Goal: Communication & Community: Answer question/provide support

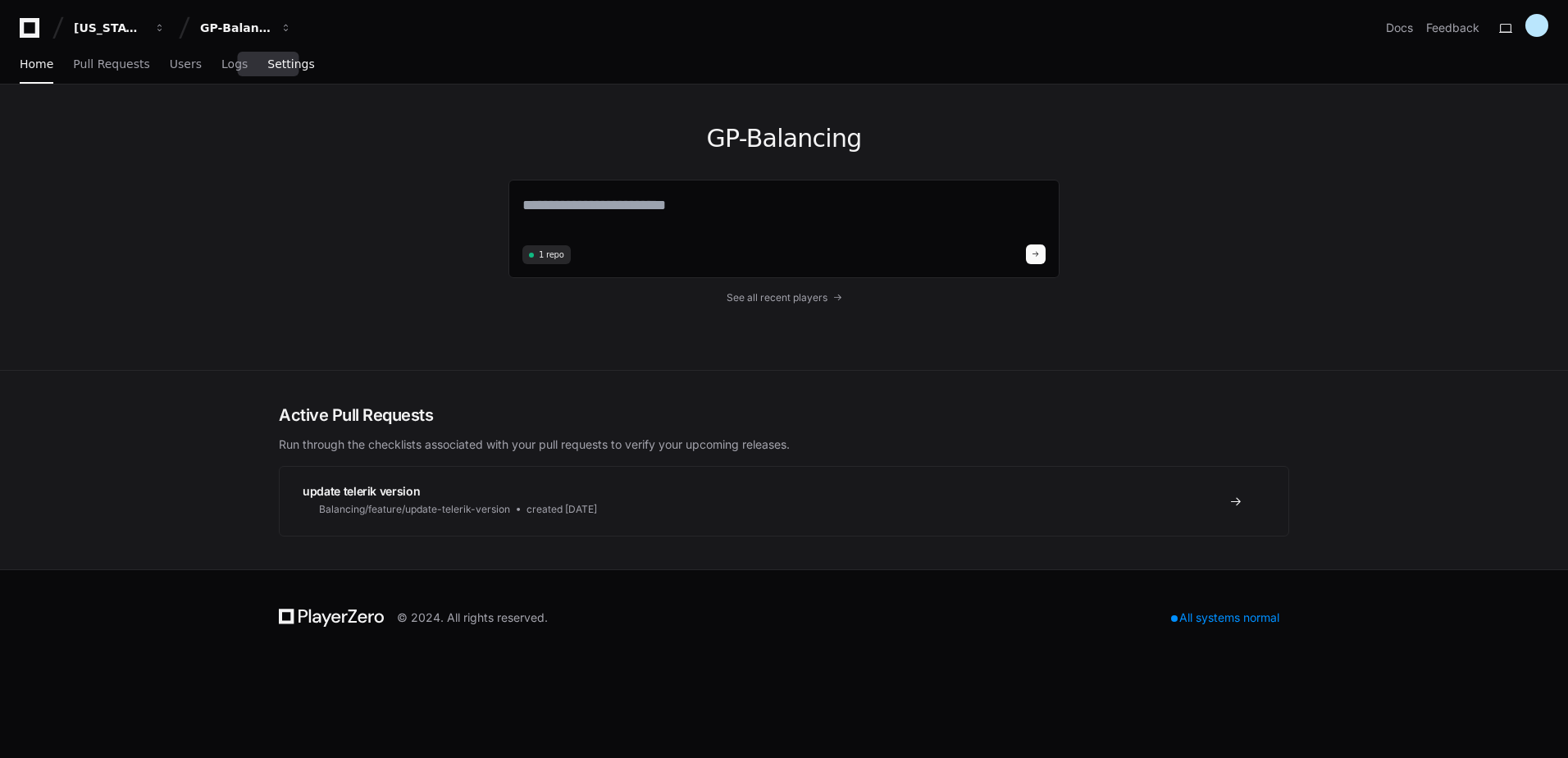
click at [277, 64] on span "Settings" at bounding box center [290, 64] width 47 height 10
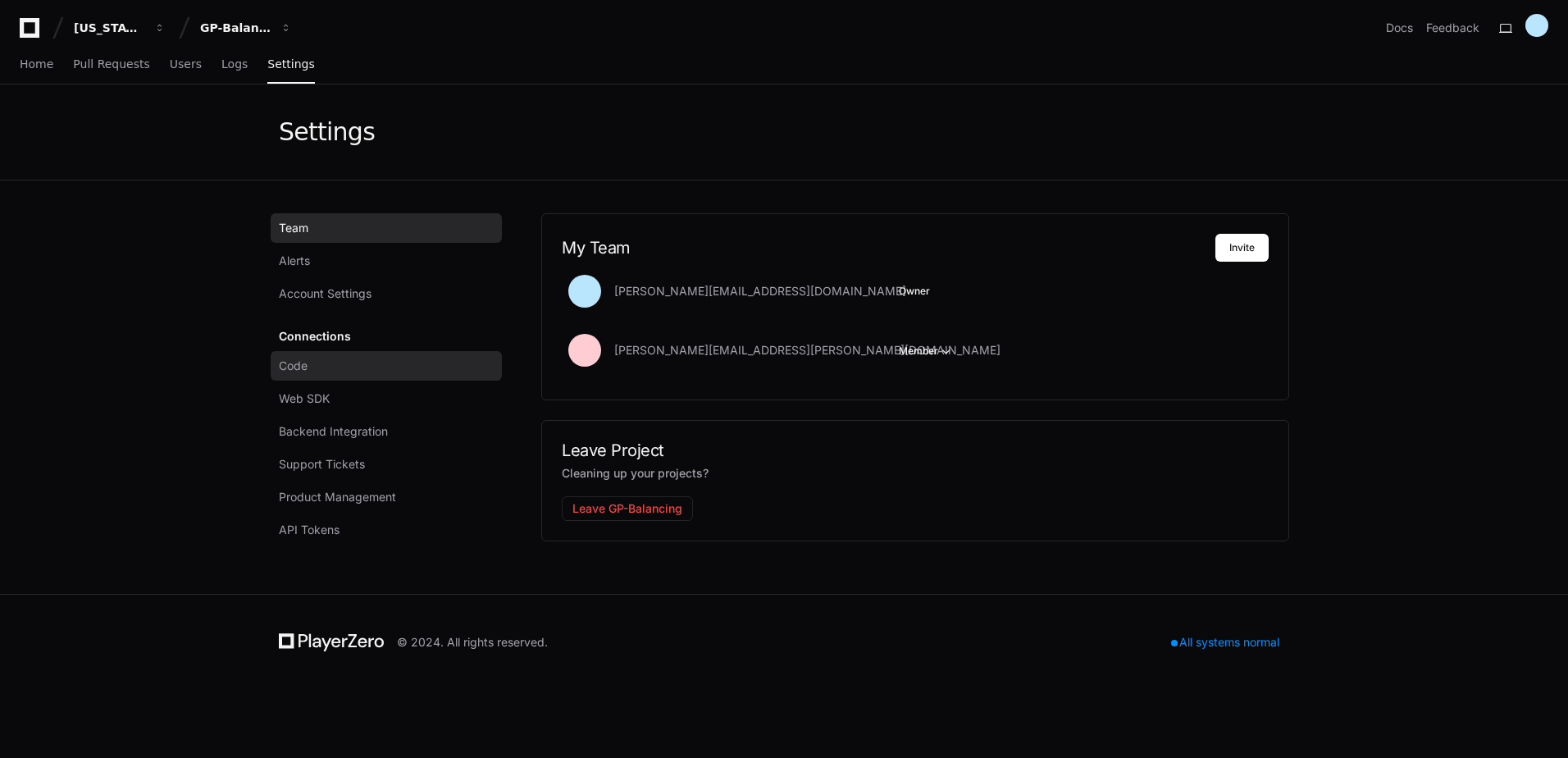
click at [315, 373] on link "Code" at bounding box center [386, 366] width 231 height 29
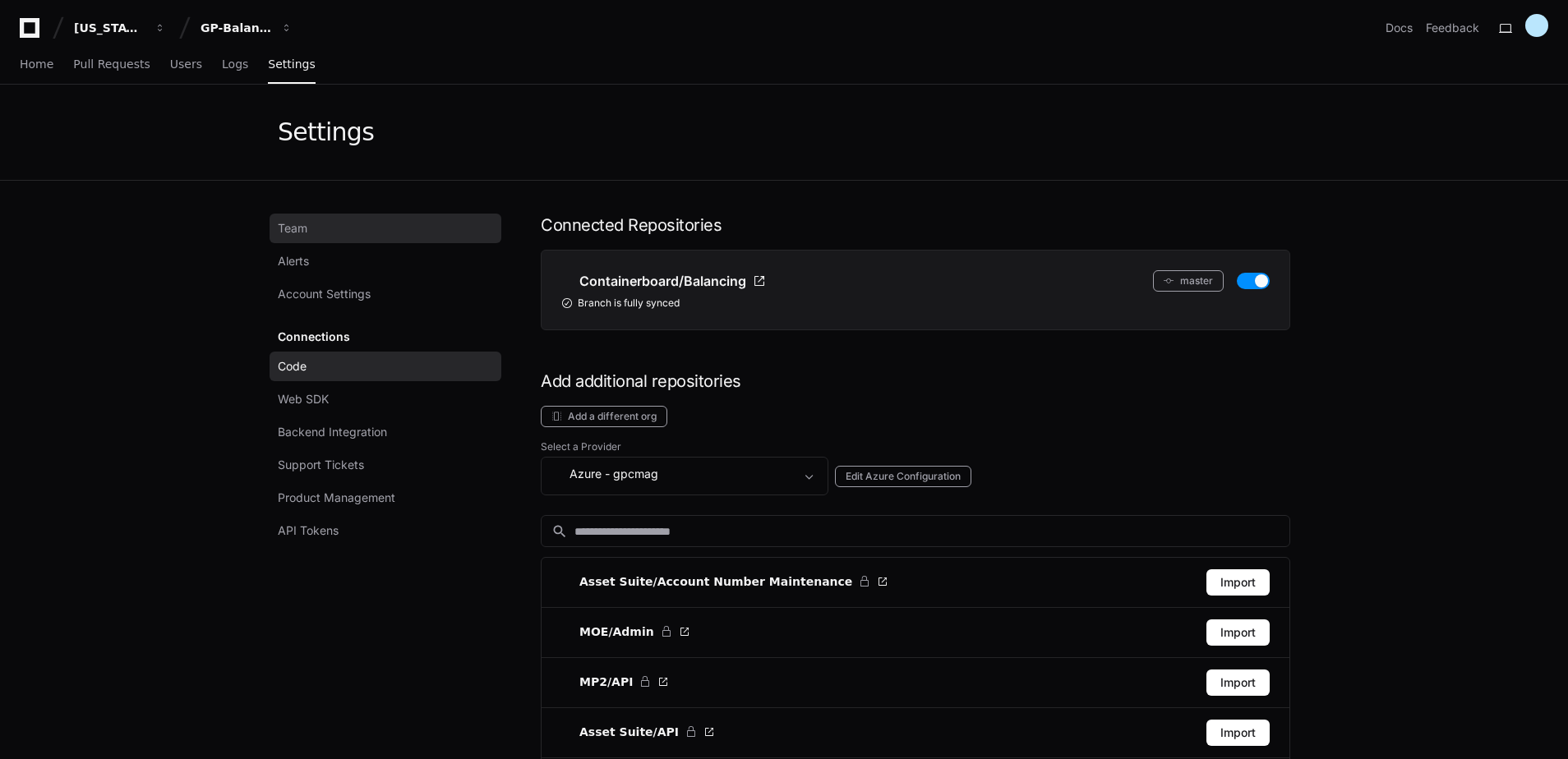
click at [339, 239] on link "Team" at bounding box center [385, 228] width 232 height 29
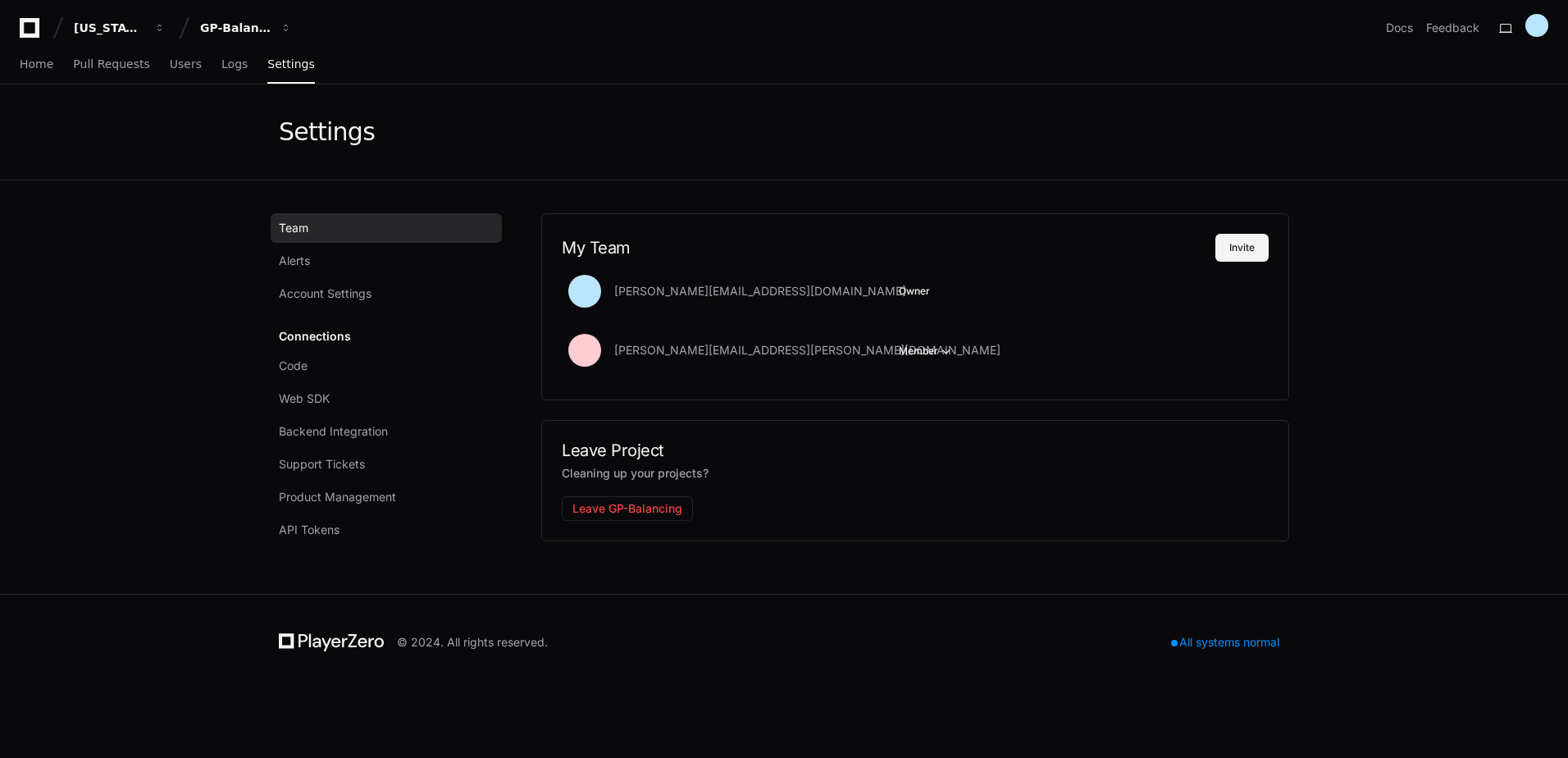
click at [1241, 252] on button "Invite" at bounding box center [1243, 248] width 53 height 28
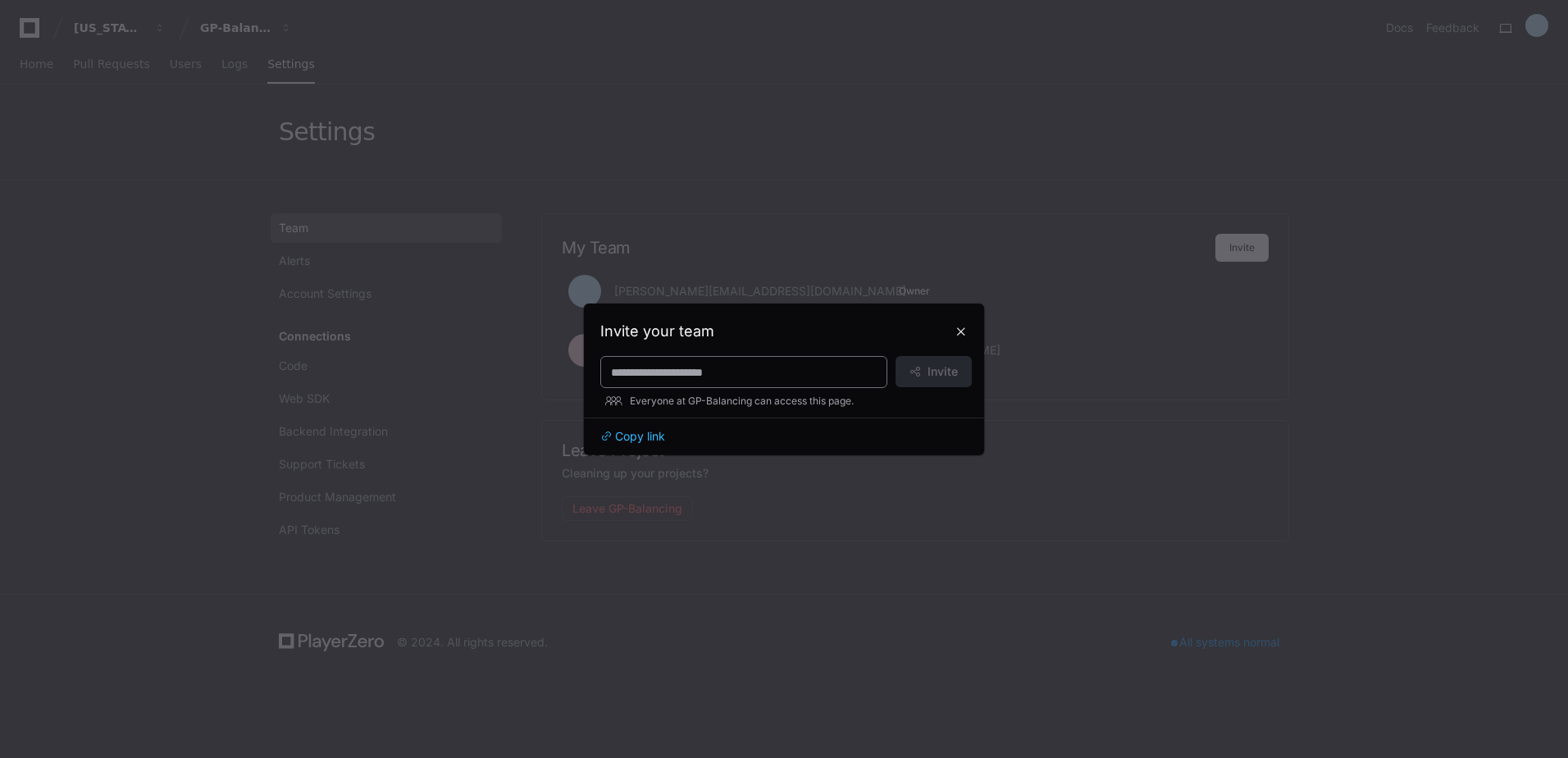
click at [761, 373] on input at bounding box center [743, 372] width 266 height 16
paste input "**********"
type input "**********"
click at [943, 372] on span "Invite" at bounding box center [943, 371] width 30 height 16
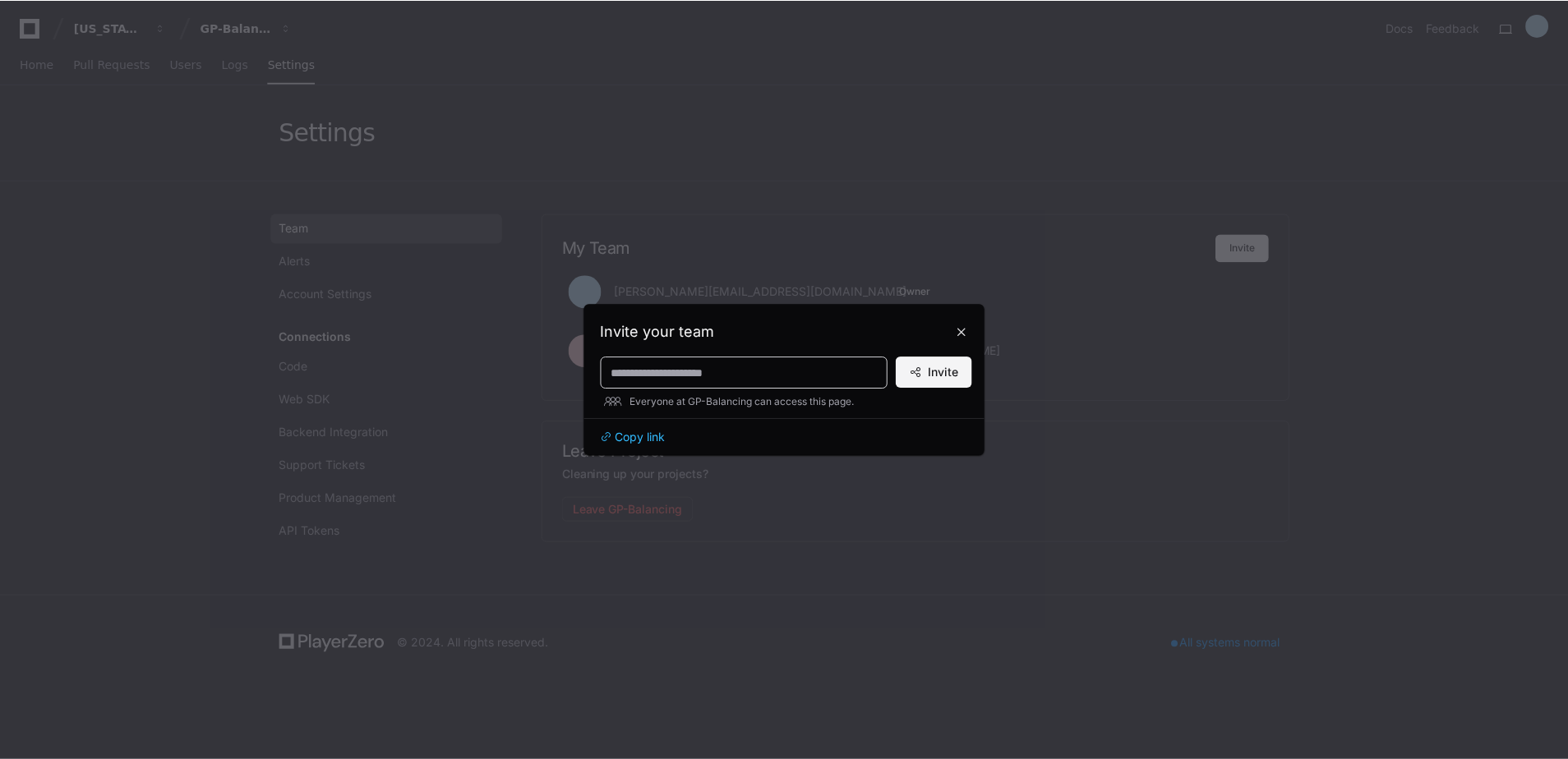
scroll to position [0, 0]
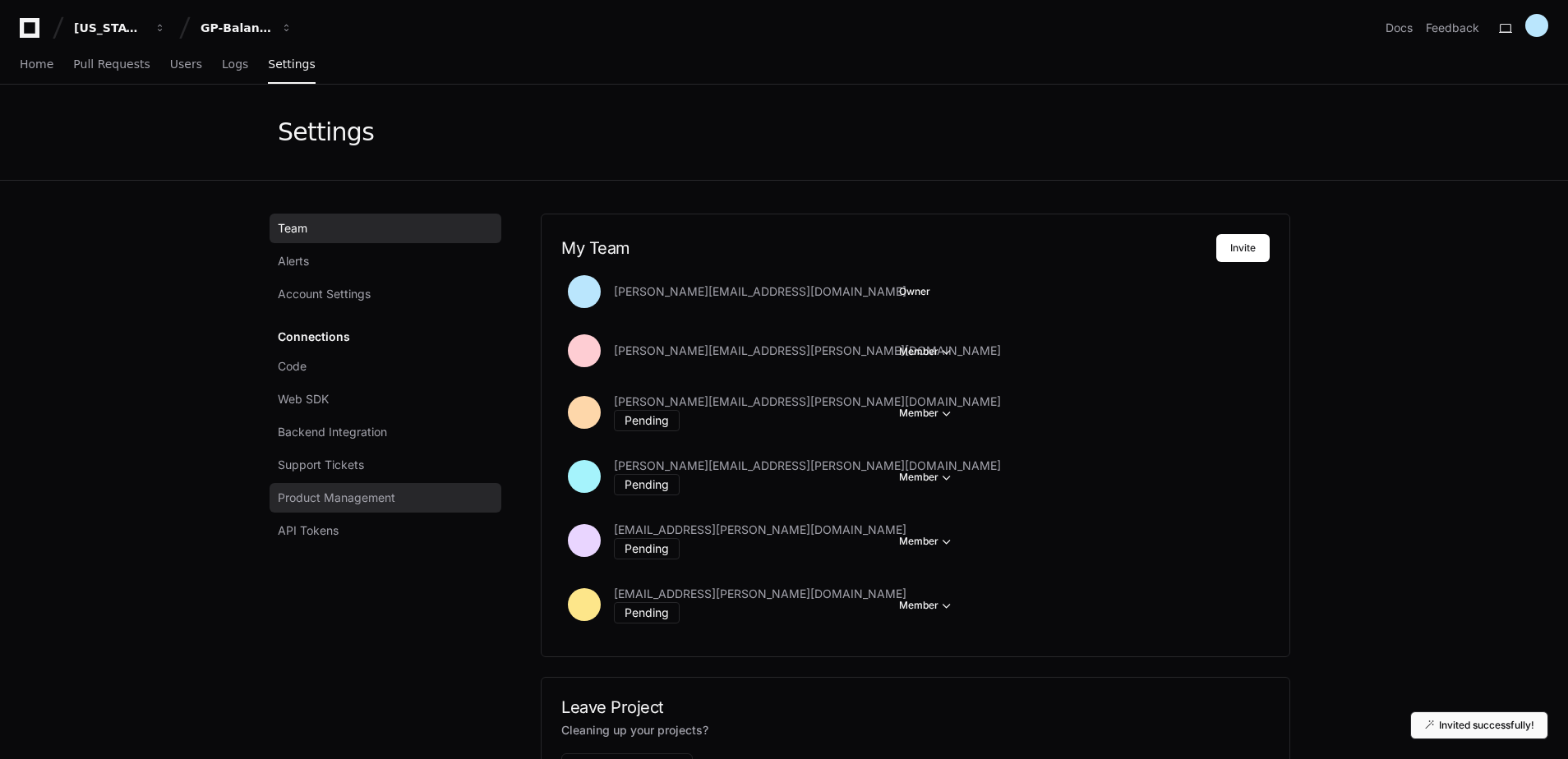
click at [306, 498] on span "Product Management" at bounding box center [336, 498] width 117 height 16
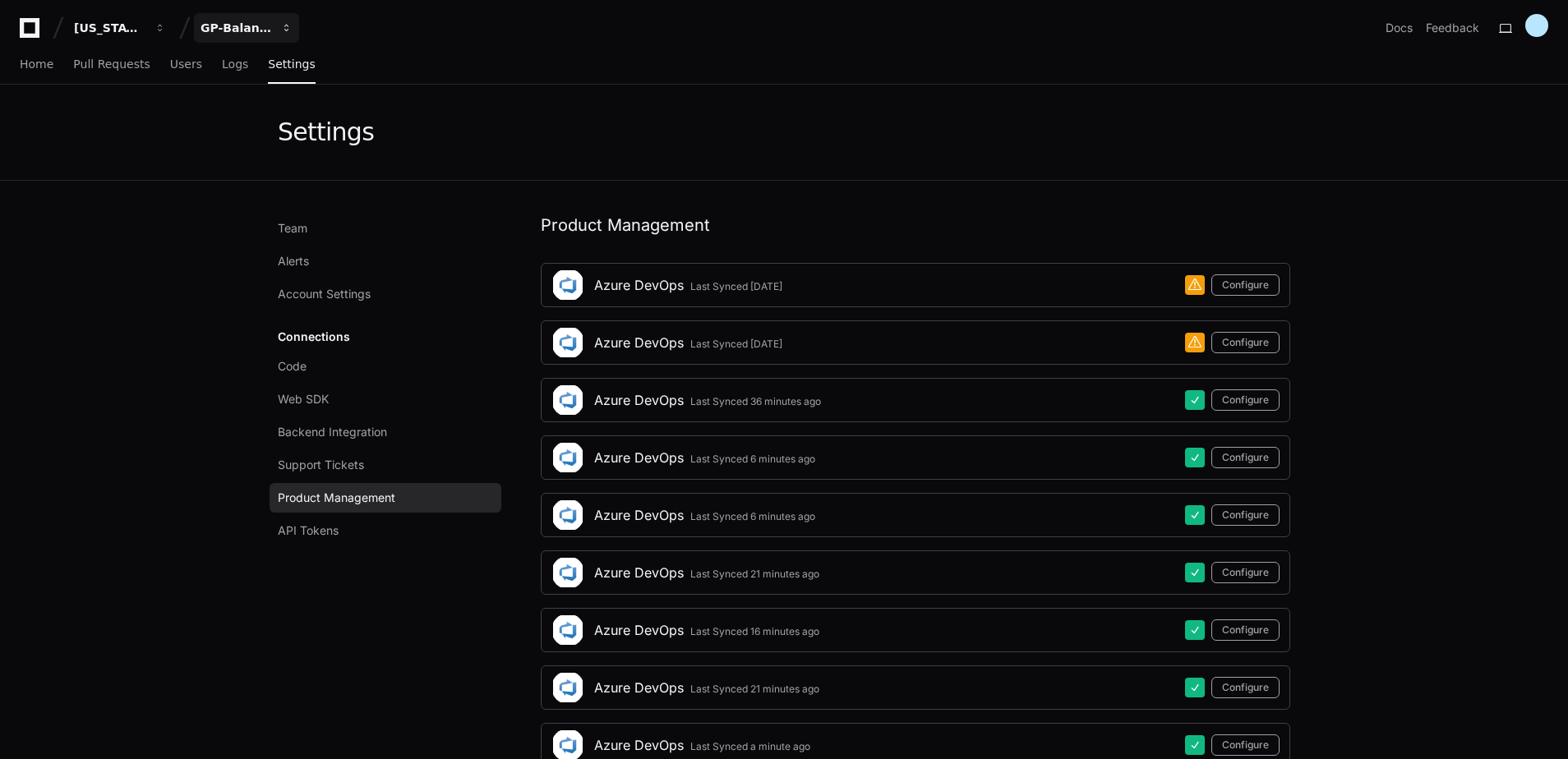
click at [145, 27] on div "GP-Balancing" at bounding box center [109, 28] width 71 height 16
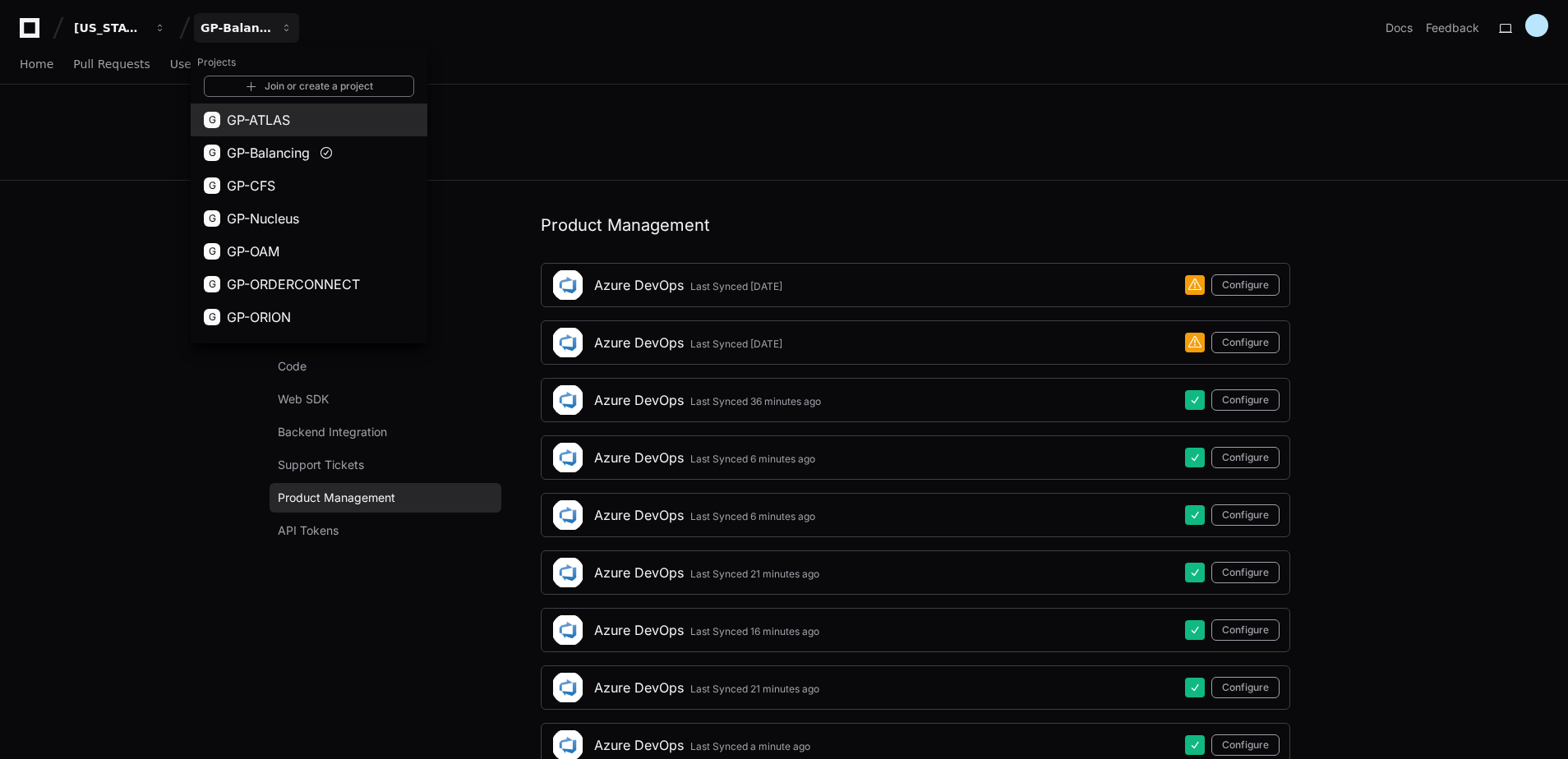
click at [274, 122] on span "GP-ATLAS" at bounding box center [258, 120] width 63 height 20
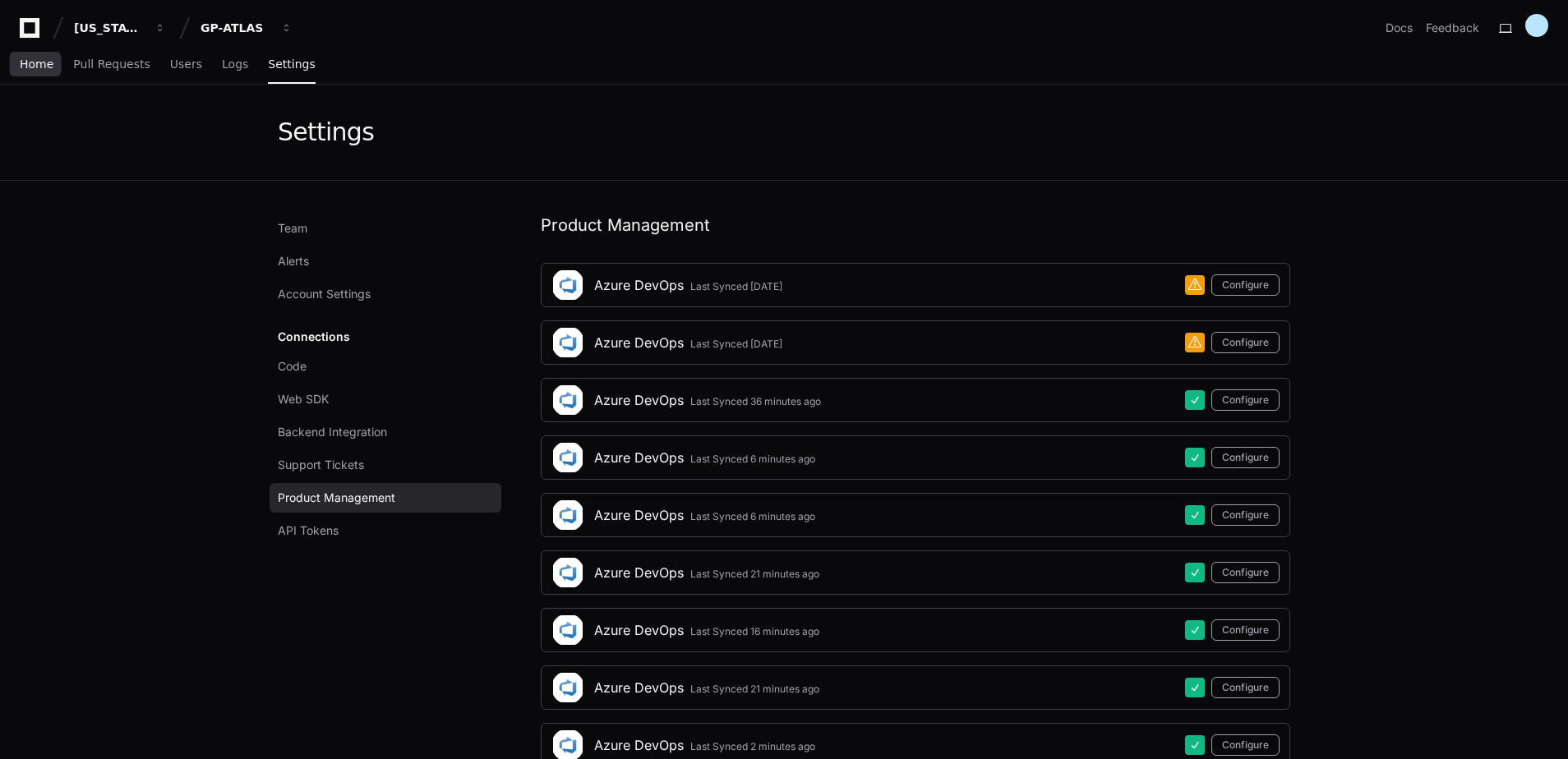
click at [41, 75] on link "Home" at bounding box center [37, 64] width 34 height 38
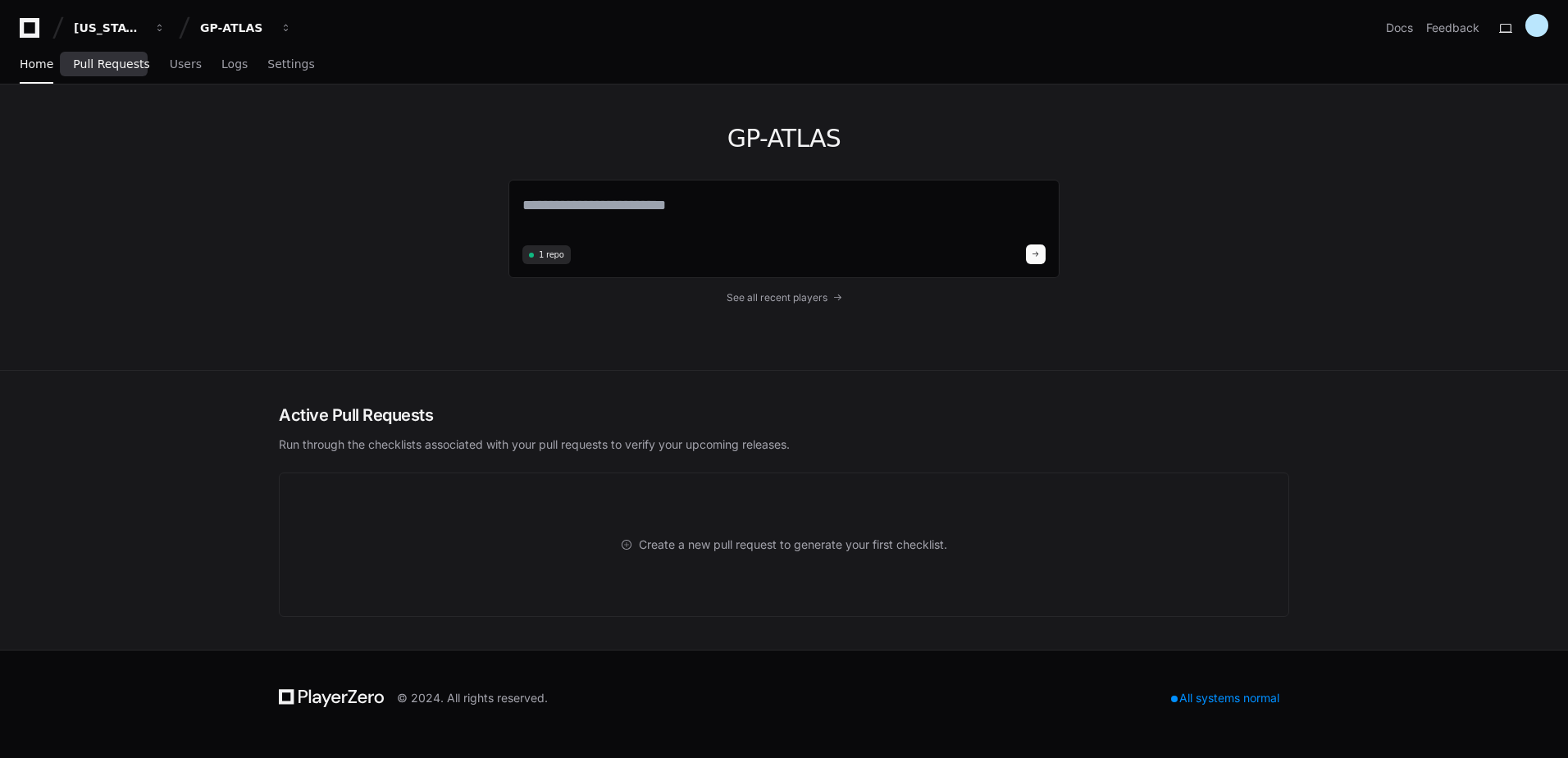
click at [81, 65] on span "Pull Requests" at bounding box center [111, 64] width 76 height 10
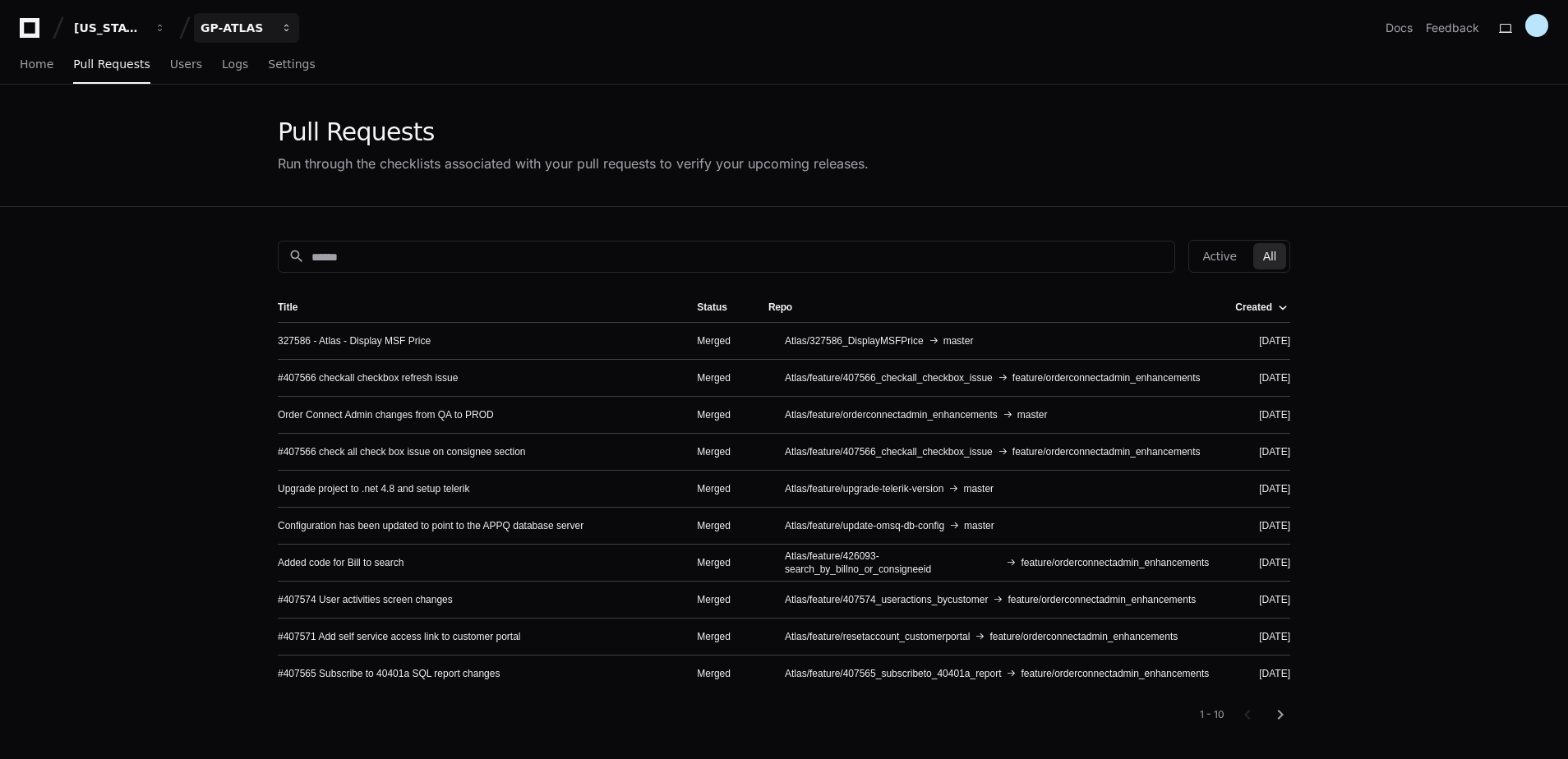
click at [271, 24] on button "GP-ATLAS" at bounding box center [246, 27] width 105 height 29
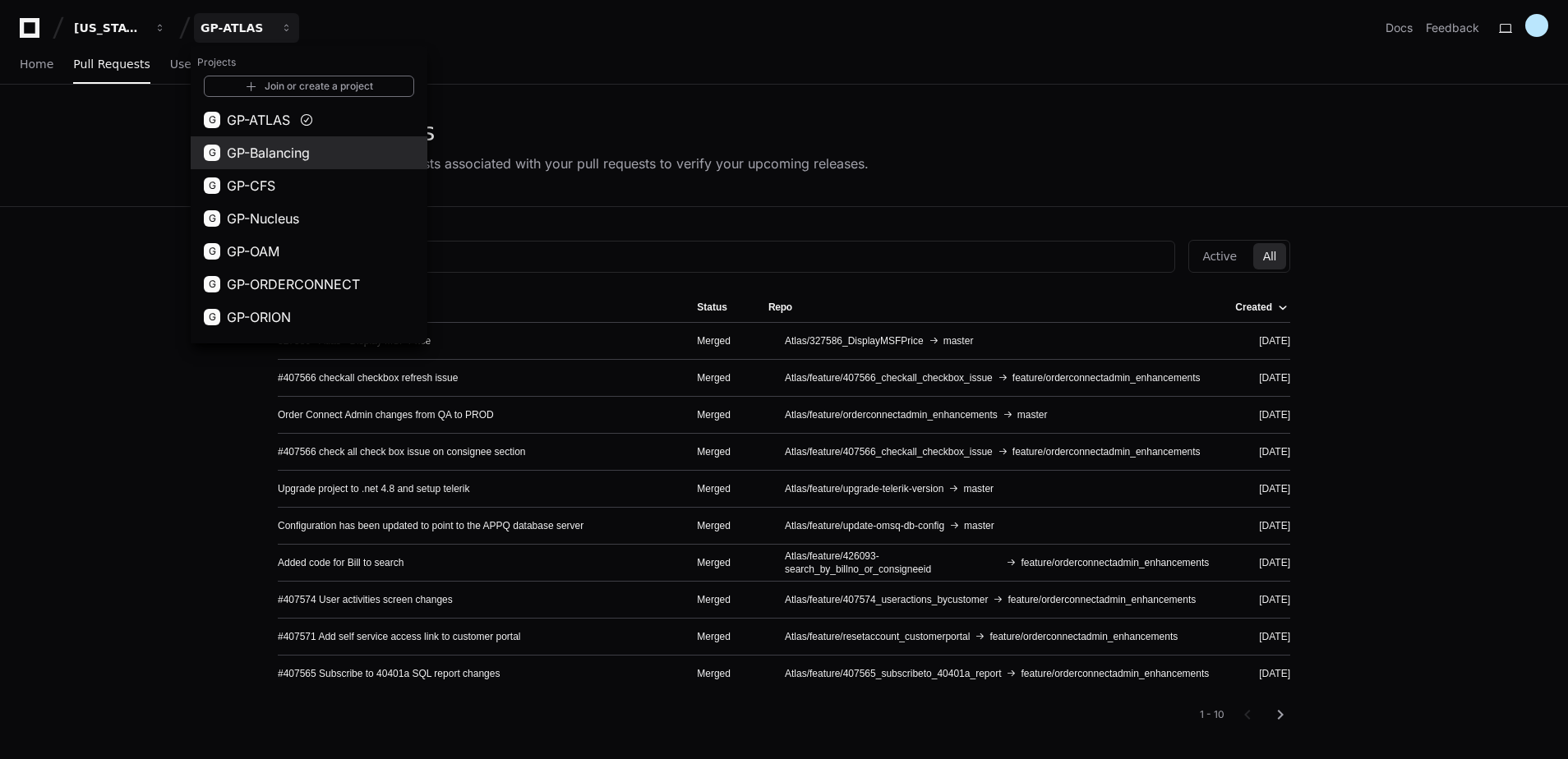
click at [279, 155] on span "GP-Balancing" at bounding box center [268, 153] width 83 height 20
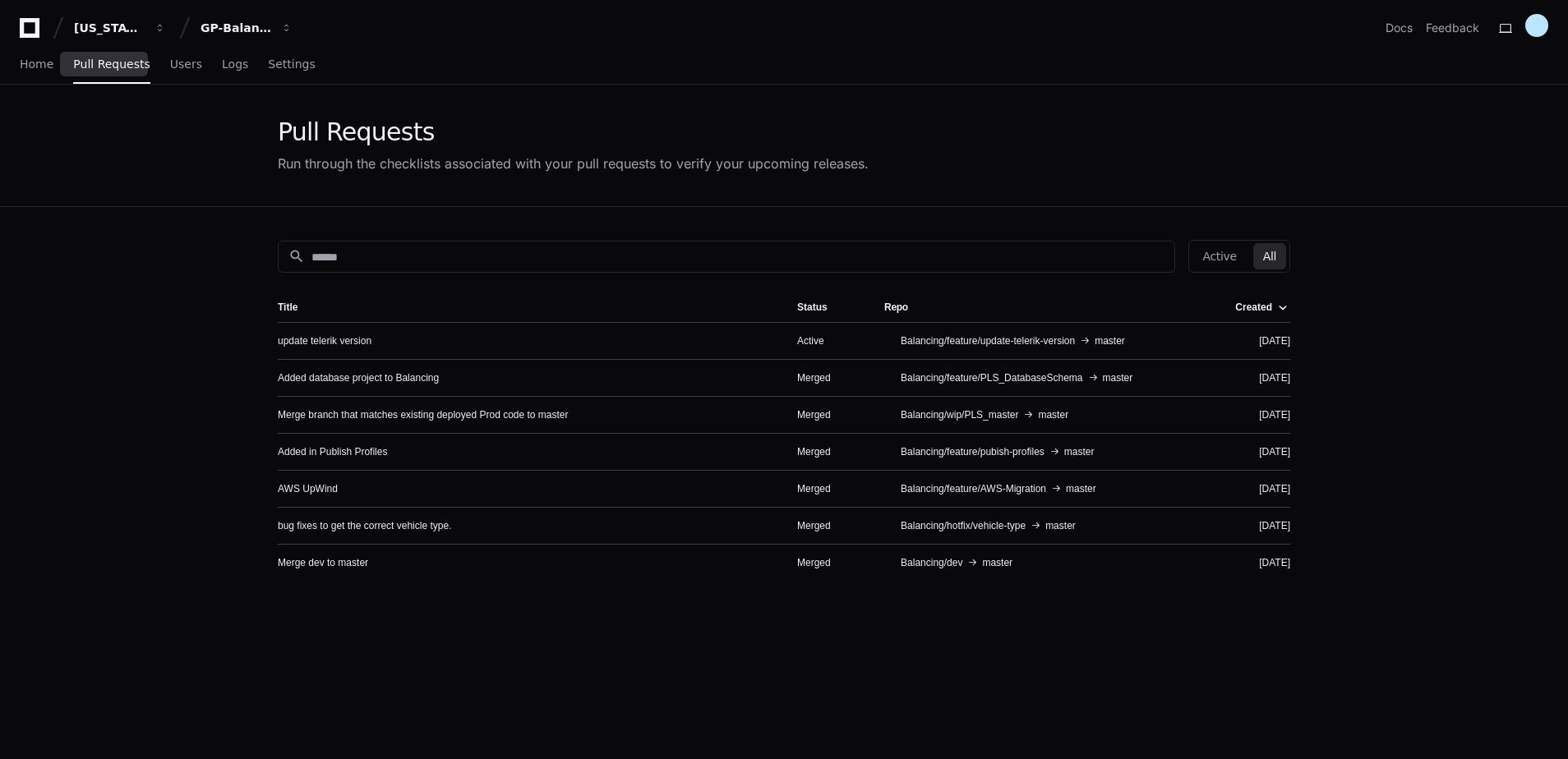
click at [110, 67] on span "Pull Requests" at bounding box center [111, 64] width 76 height 10
click at [145, 27] on div "GP-Balancing" at bounding box center [109, 28] width 71 height 16
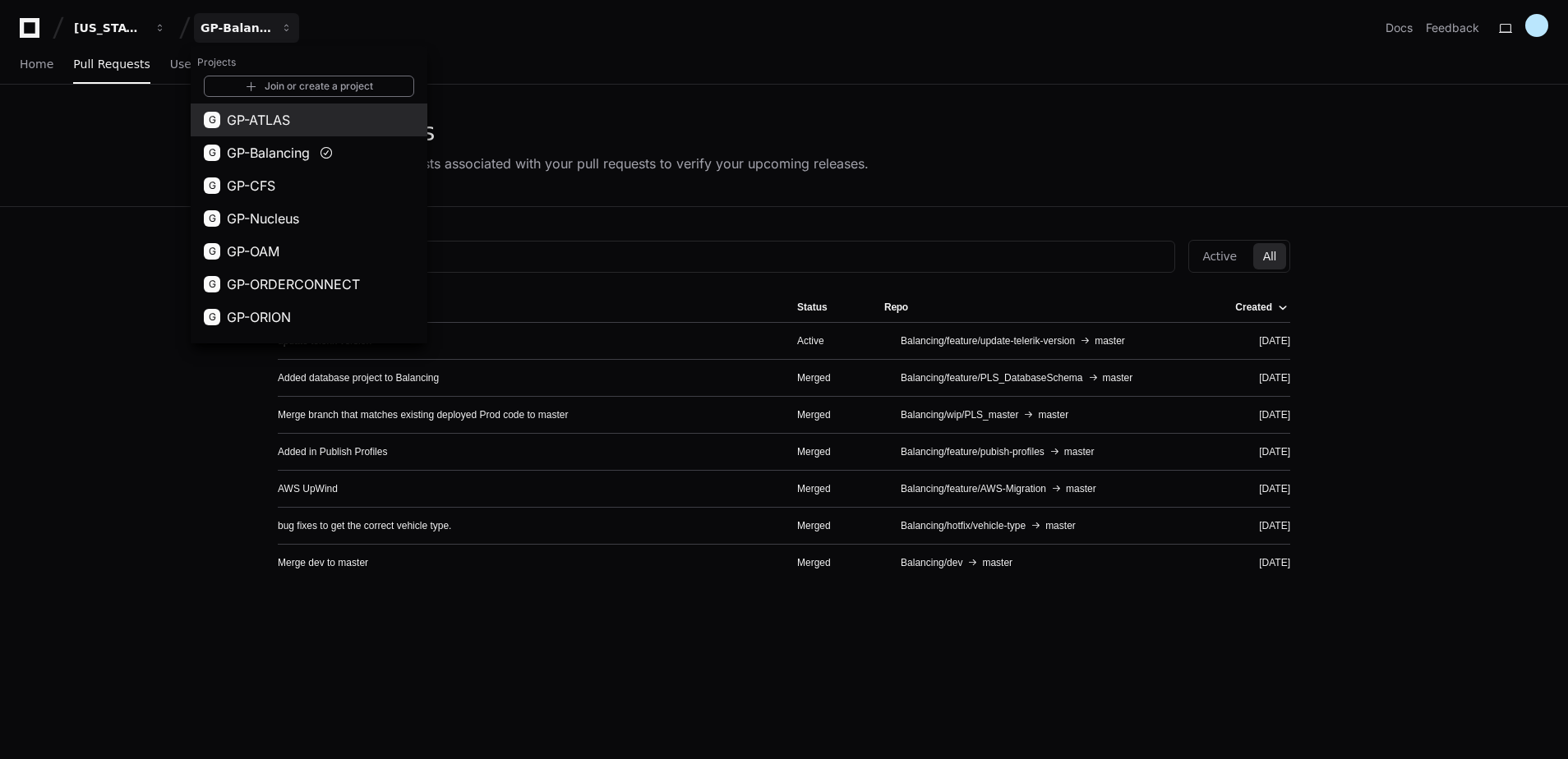
click at [254, 120] on span "GP-ATLAS" at bounding box center [258, 120] width 63 height 20
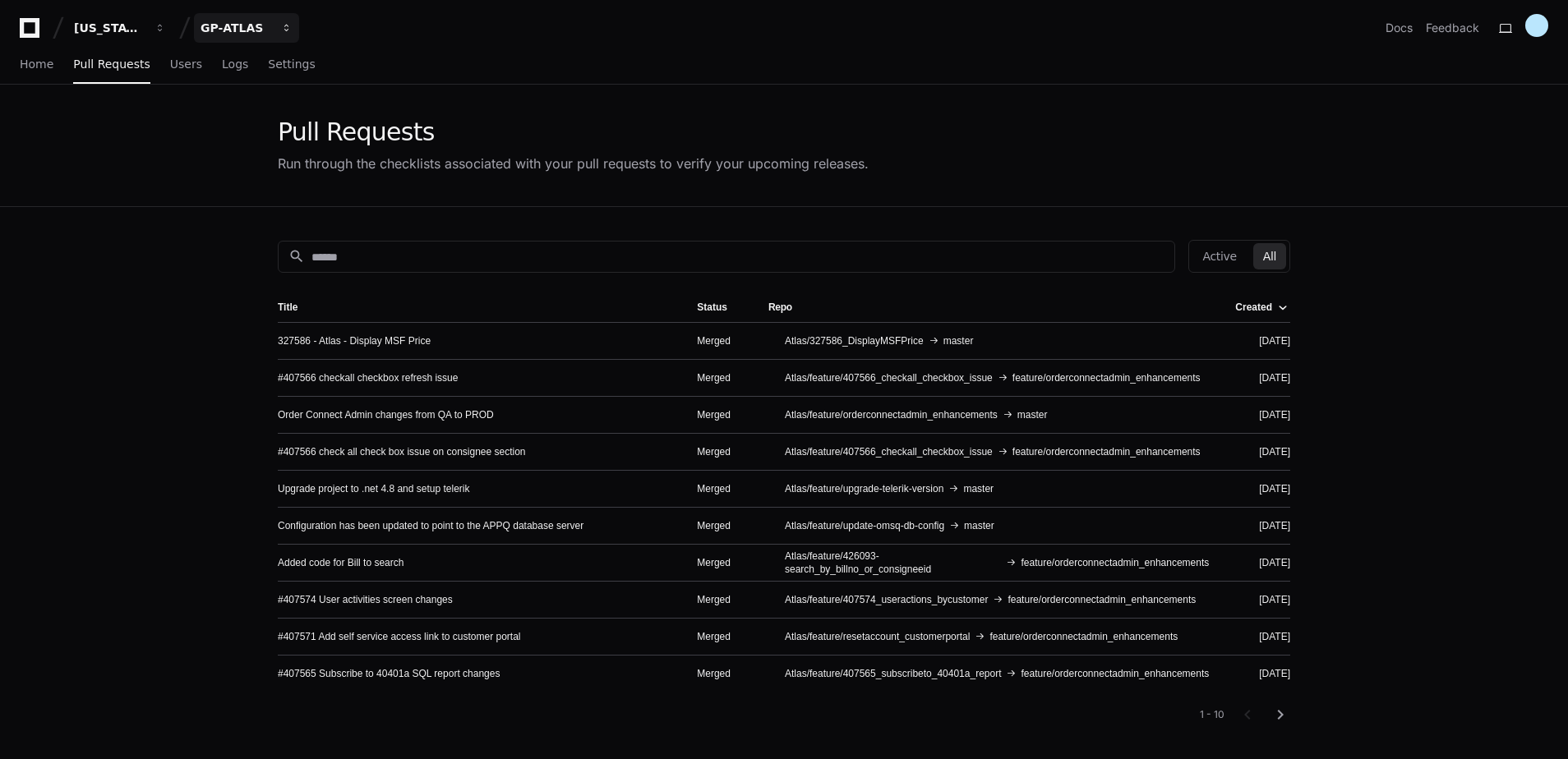
click at [145, 36] on div "GP-ATLAS" at bounding box center [109, 28] width 71 height 16
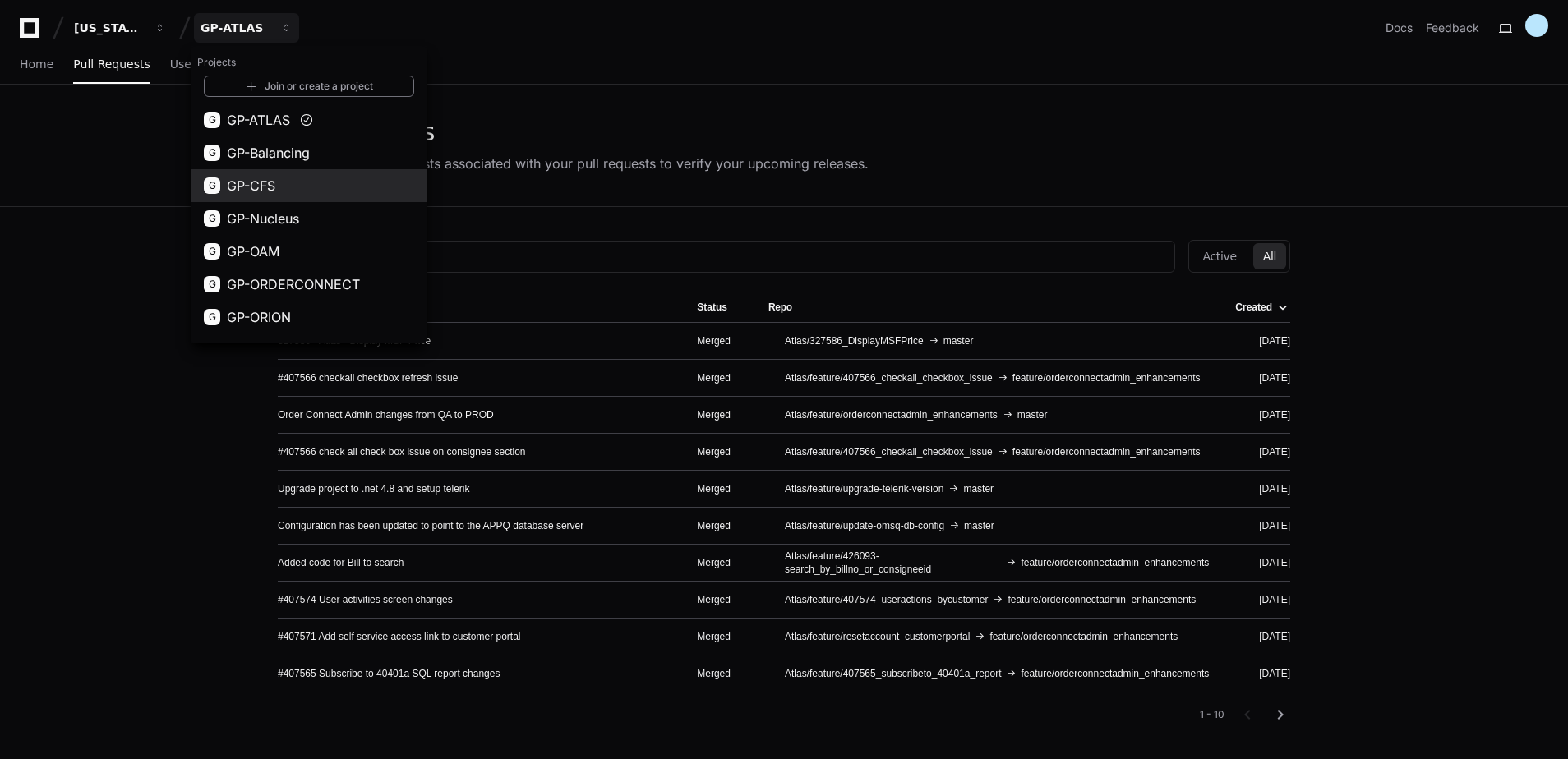
click at [289, 179] on button "G GP-CFS" at bounding box center [309, 186] width 236 height 33
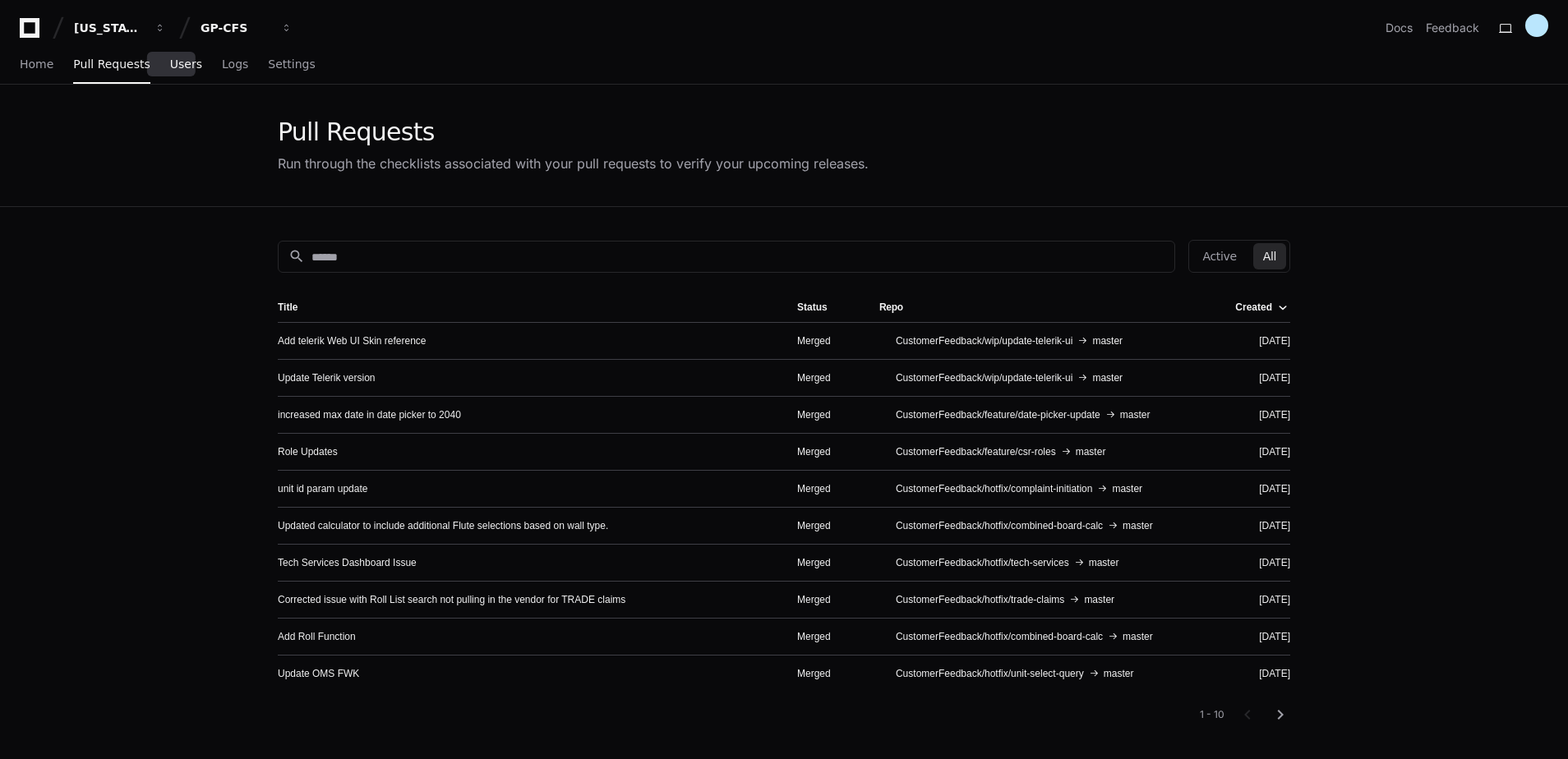
click at [171, 68] on span "Users" at bounding box center [186, 64] width 32 height 10
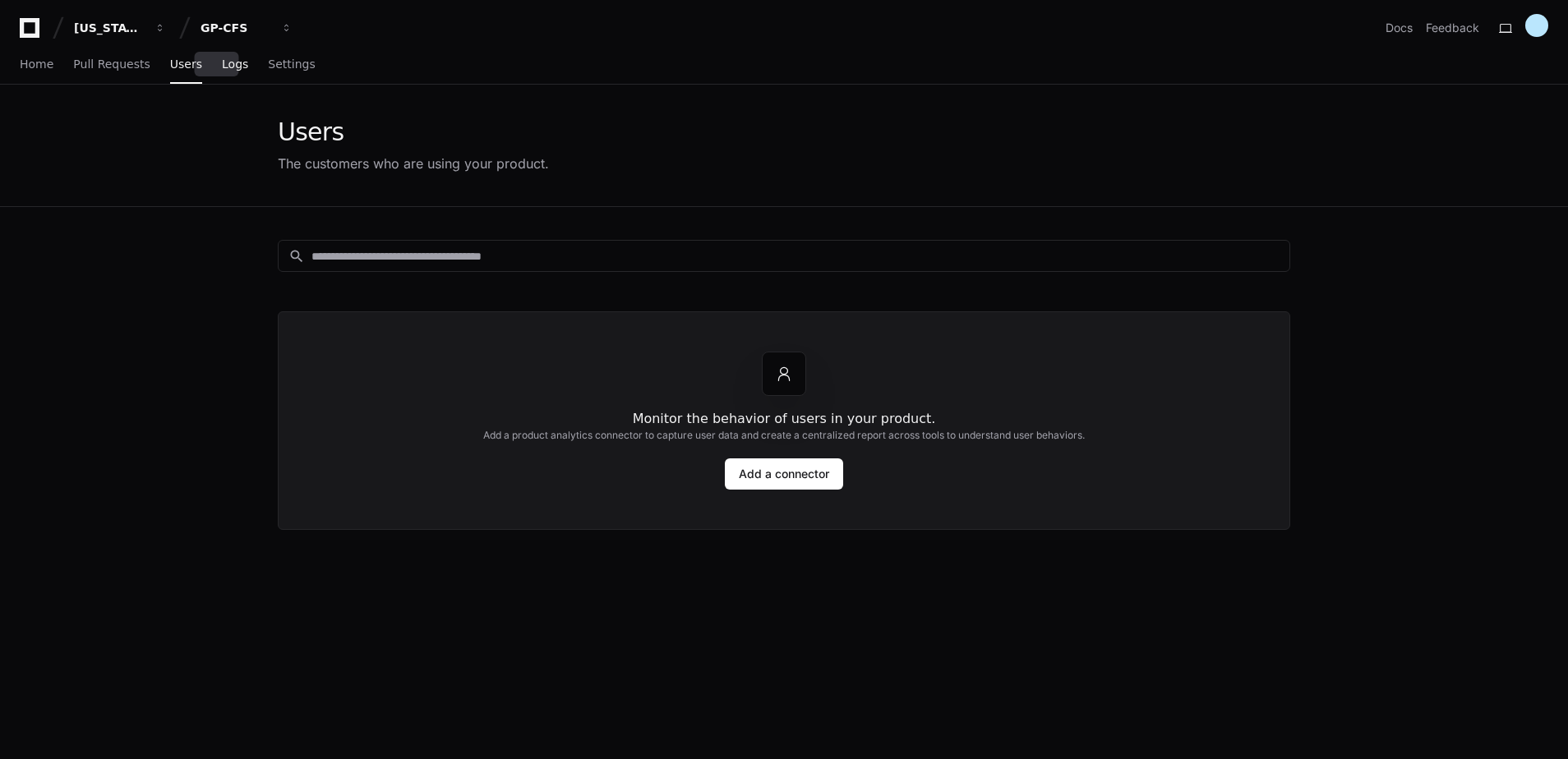
click at [222, 64] on span "Logs" at bounding box center [234, 64] width 27 height 10
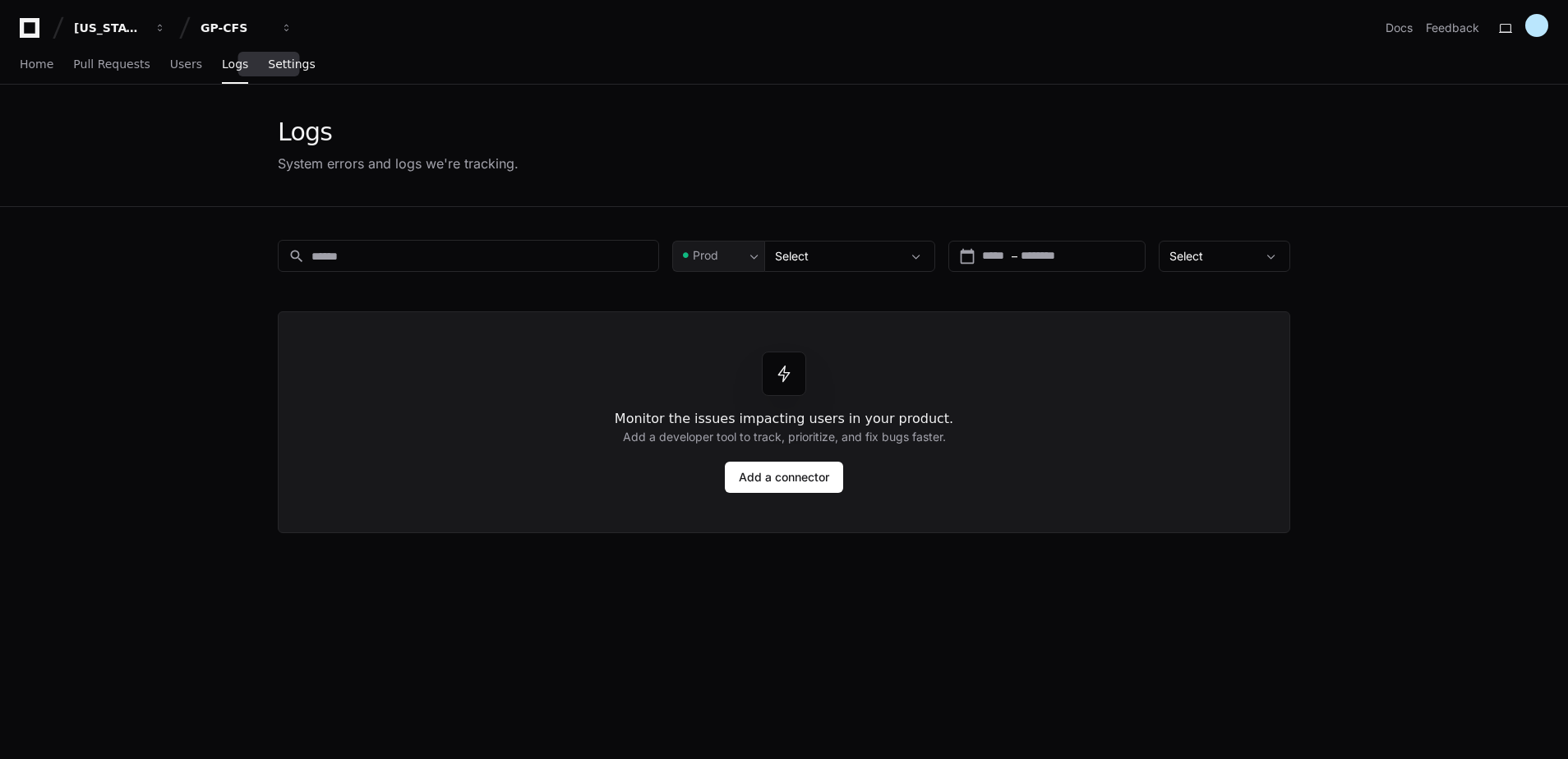
click at [280, 63] on span "Settings" at bounding box center [290, 64] width 47 height 10
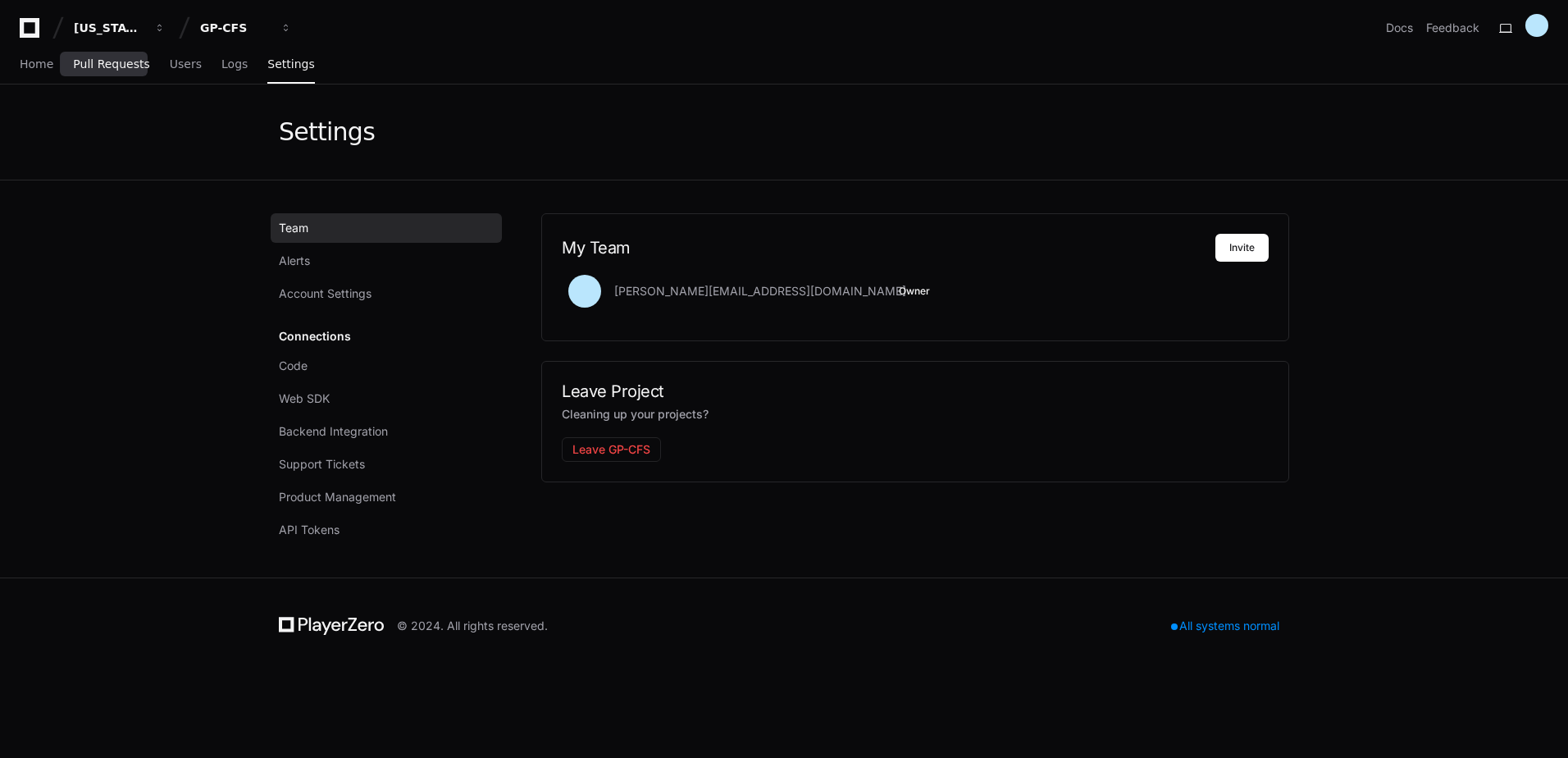
click at [90, 59] on span "Pull Requests" at bounding box center [111, 64] width 76 height 10
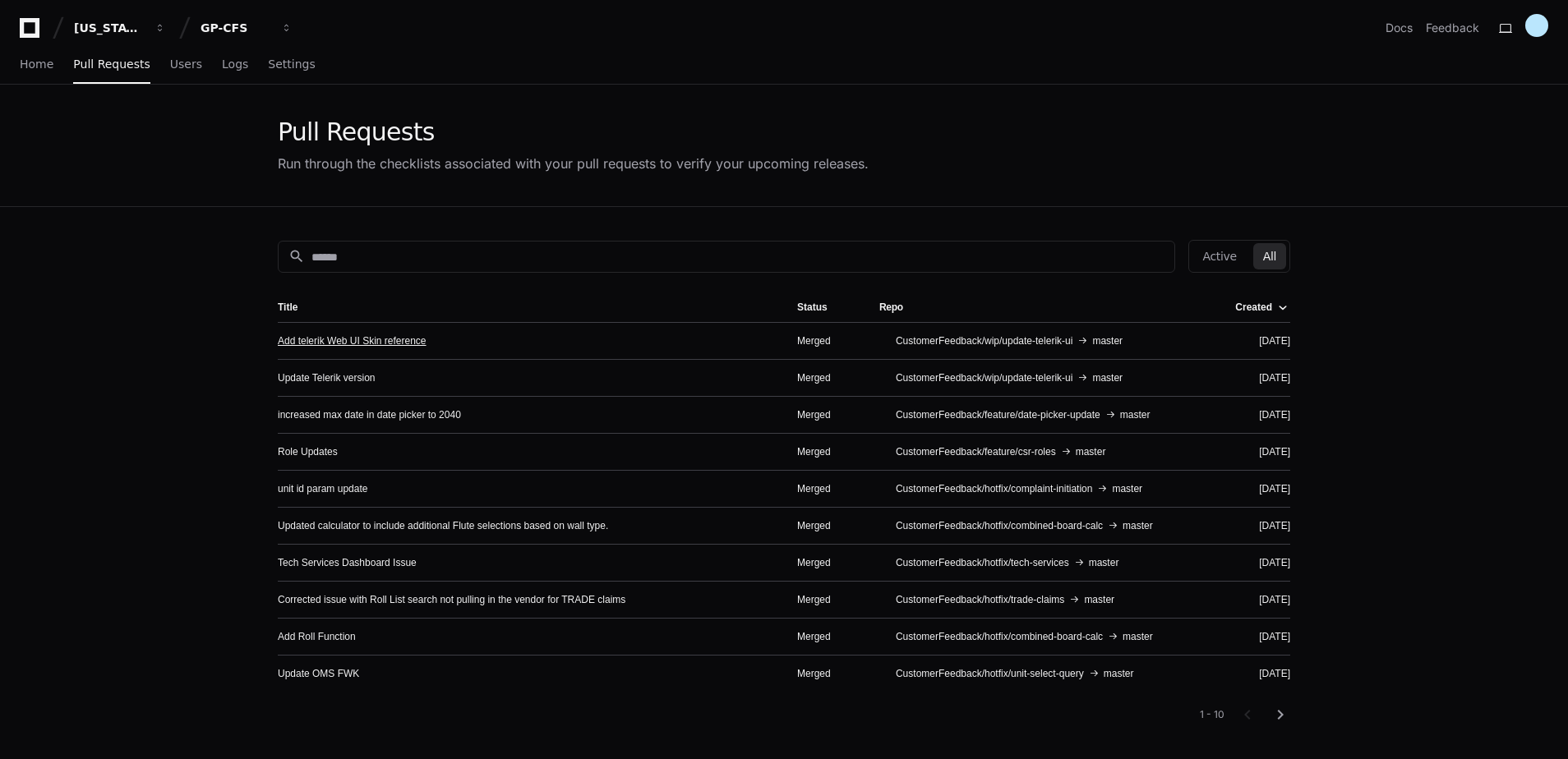
click at [322, 335] on link "Add telerik Web UI Skin reference" at bounding box center [352, 341] width 148 height 13
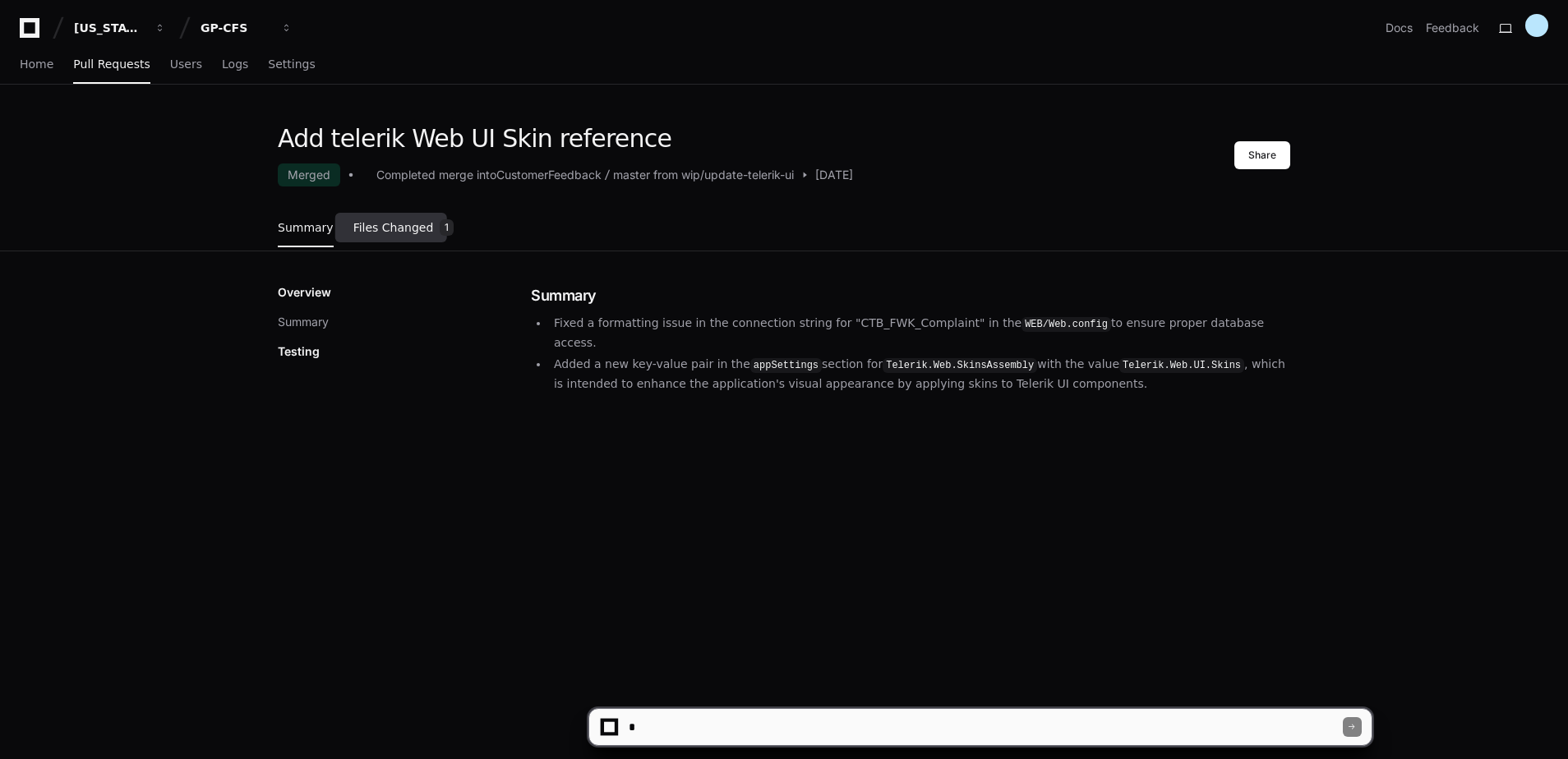
click at [400, 237] on link "Files Changed 1" at bounding box center [404, 228] width 101 height 44
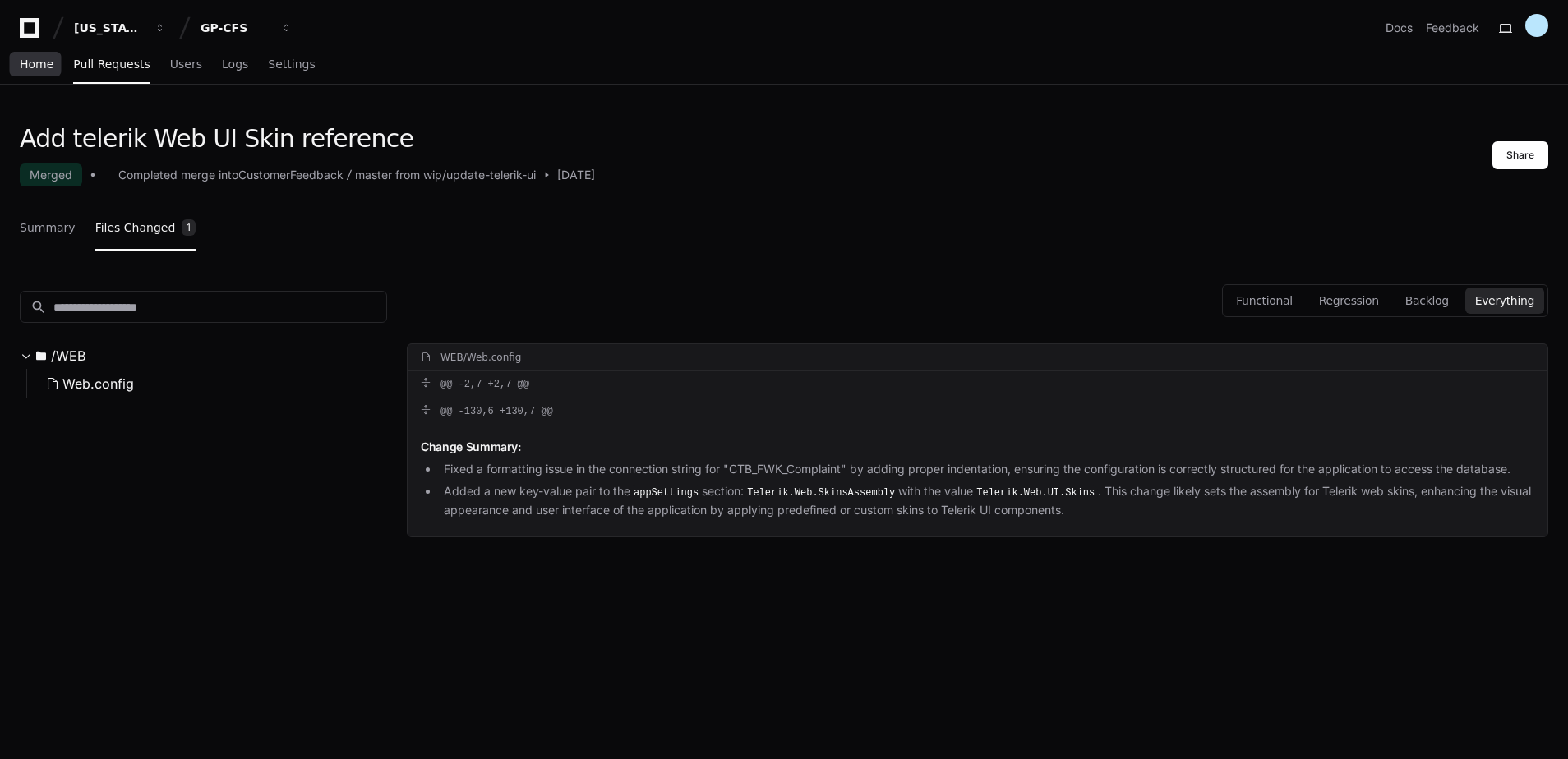
click at [28, 63] on span "Home" at bounding box center [37, 64] width 34 height 10
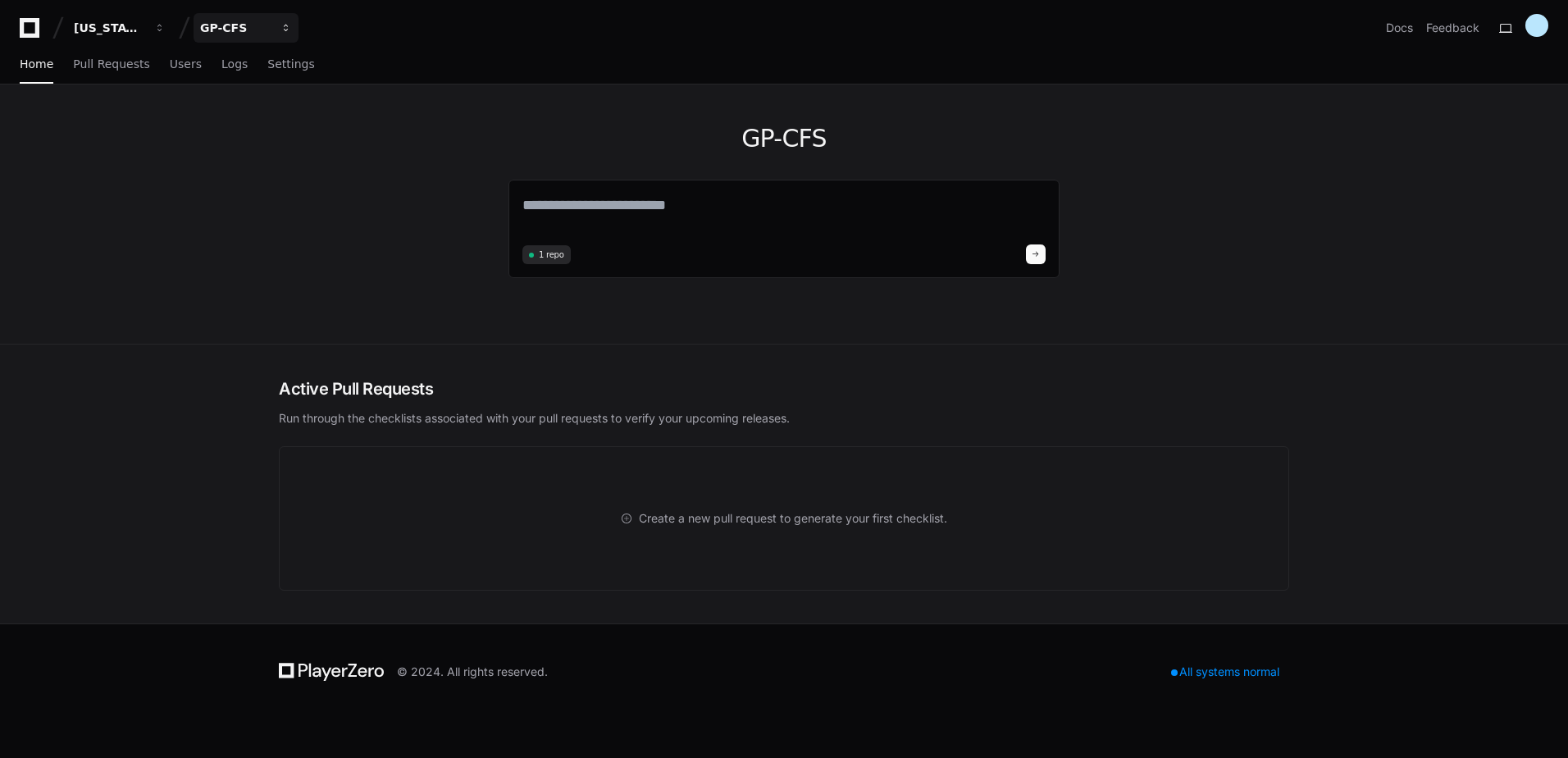
click at [144, 35] on div "GP-CFS" at bounding box center [109, 28] width 70 height 16
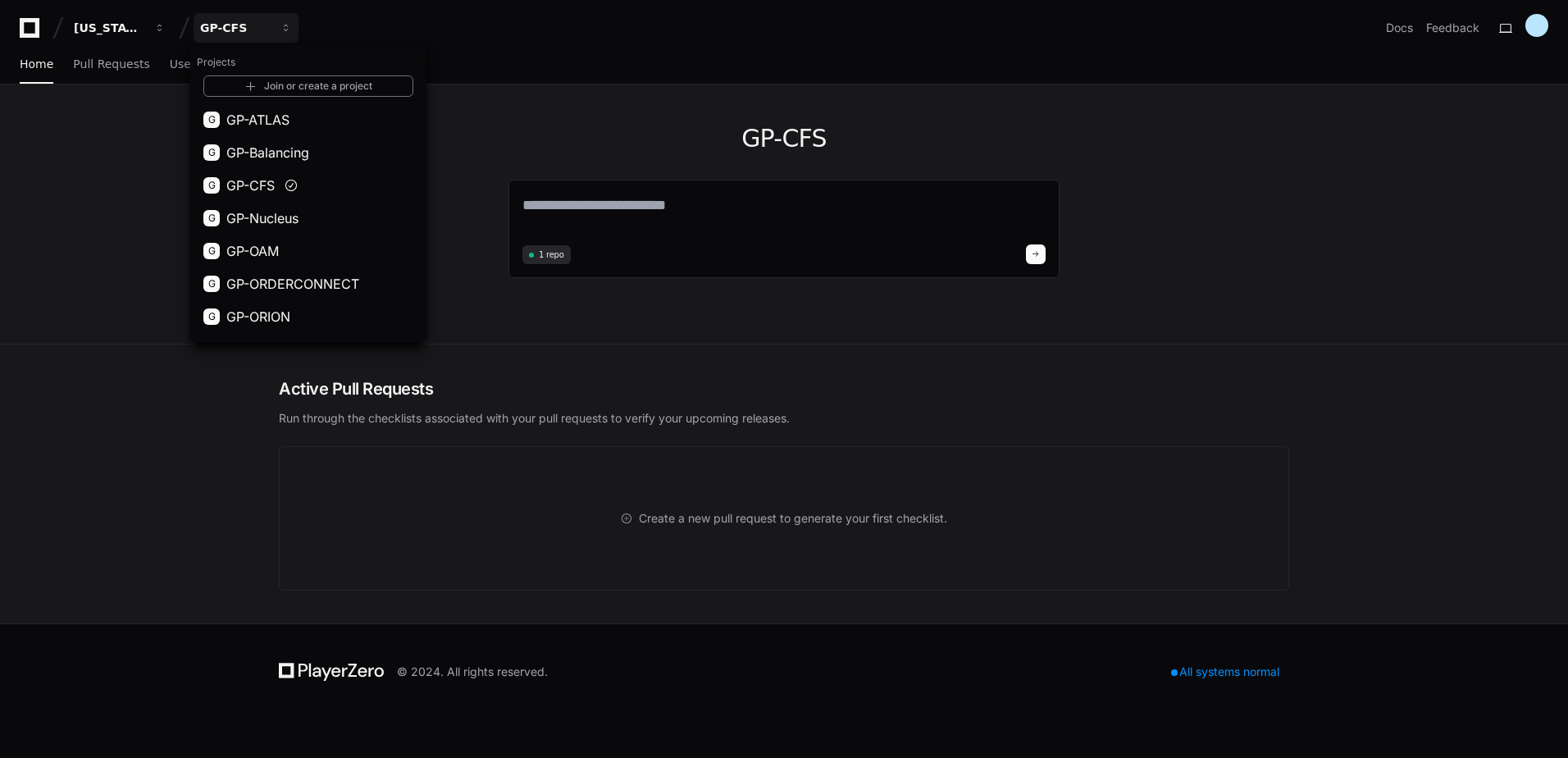
click at [272, 306] on button "G GP-ORION" at bounding box center [308, 316] width 236 height 33
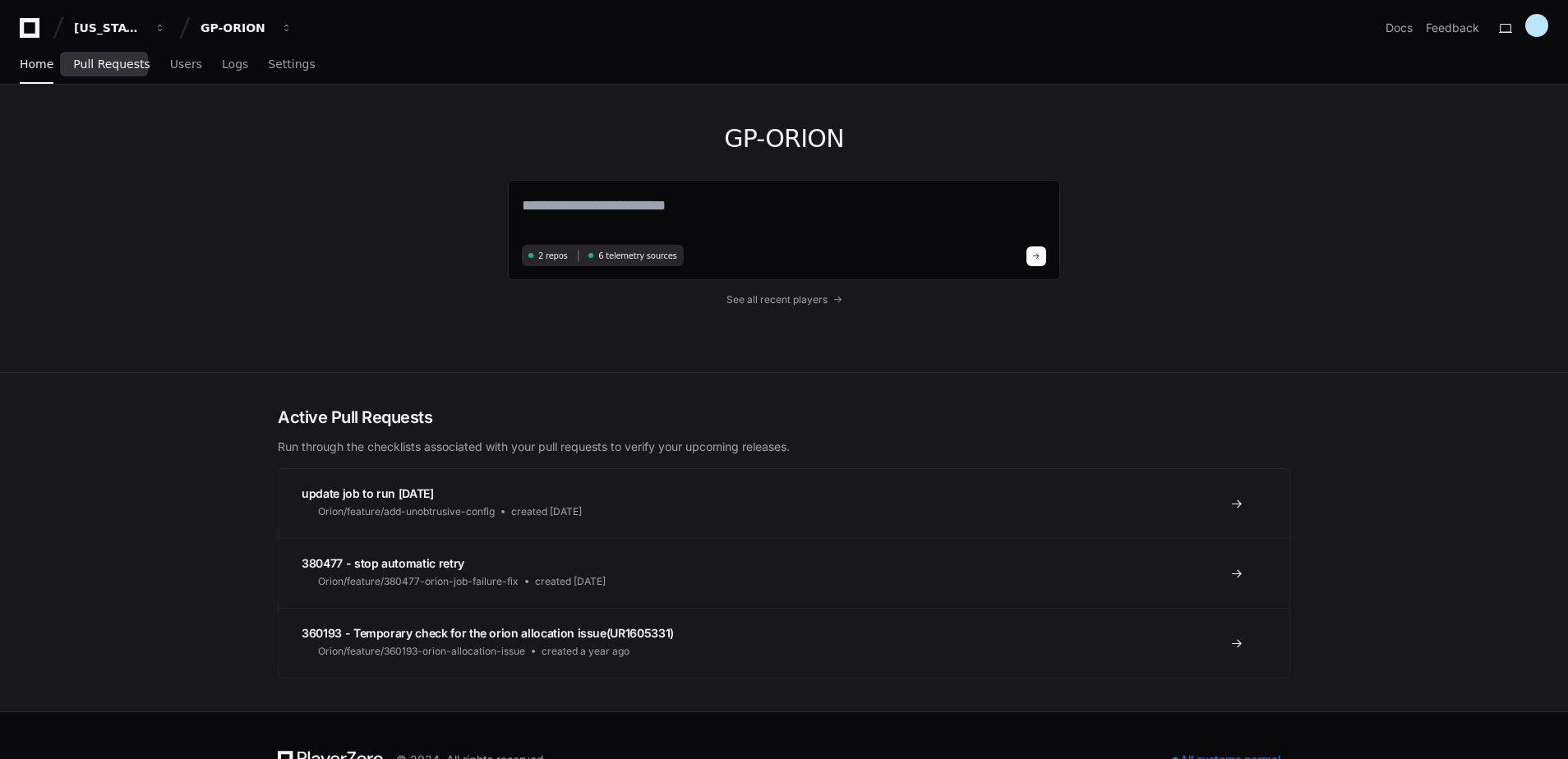
click at [112, 69] on span "Pull Requests" at bounding box center [111, 64] width 76 height 10
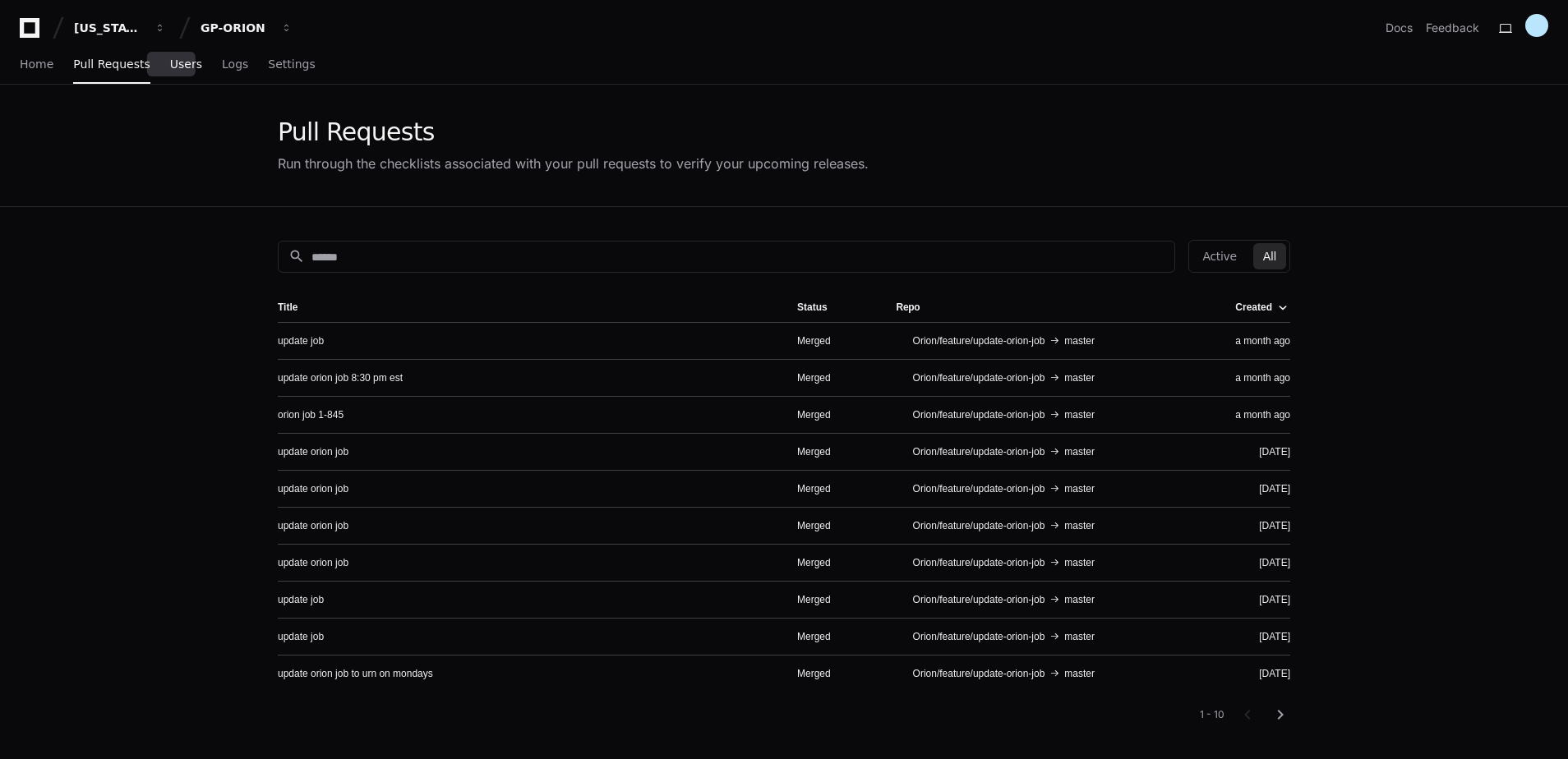
click at [170, 69] on span "Users" at bounding box center [186, 64] width 32 height 10
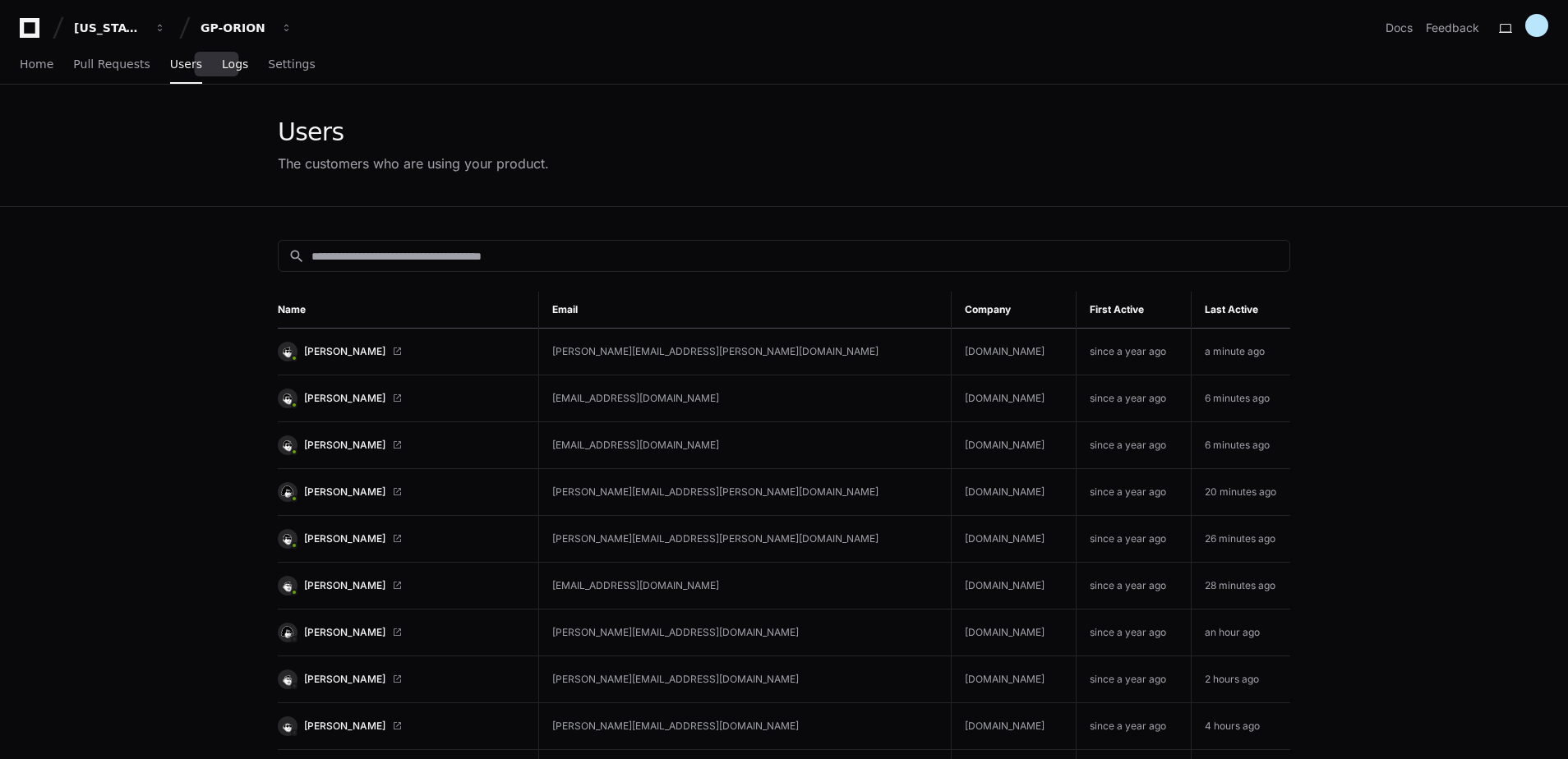
click at [222, 68] on span "Logs" at bounding box center [234, 64] width 27 height 10
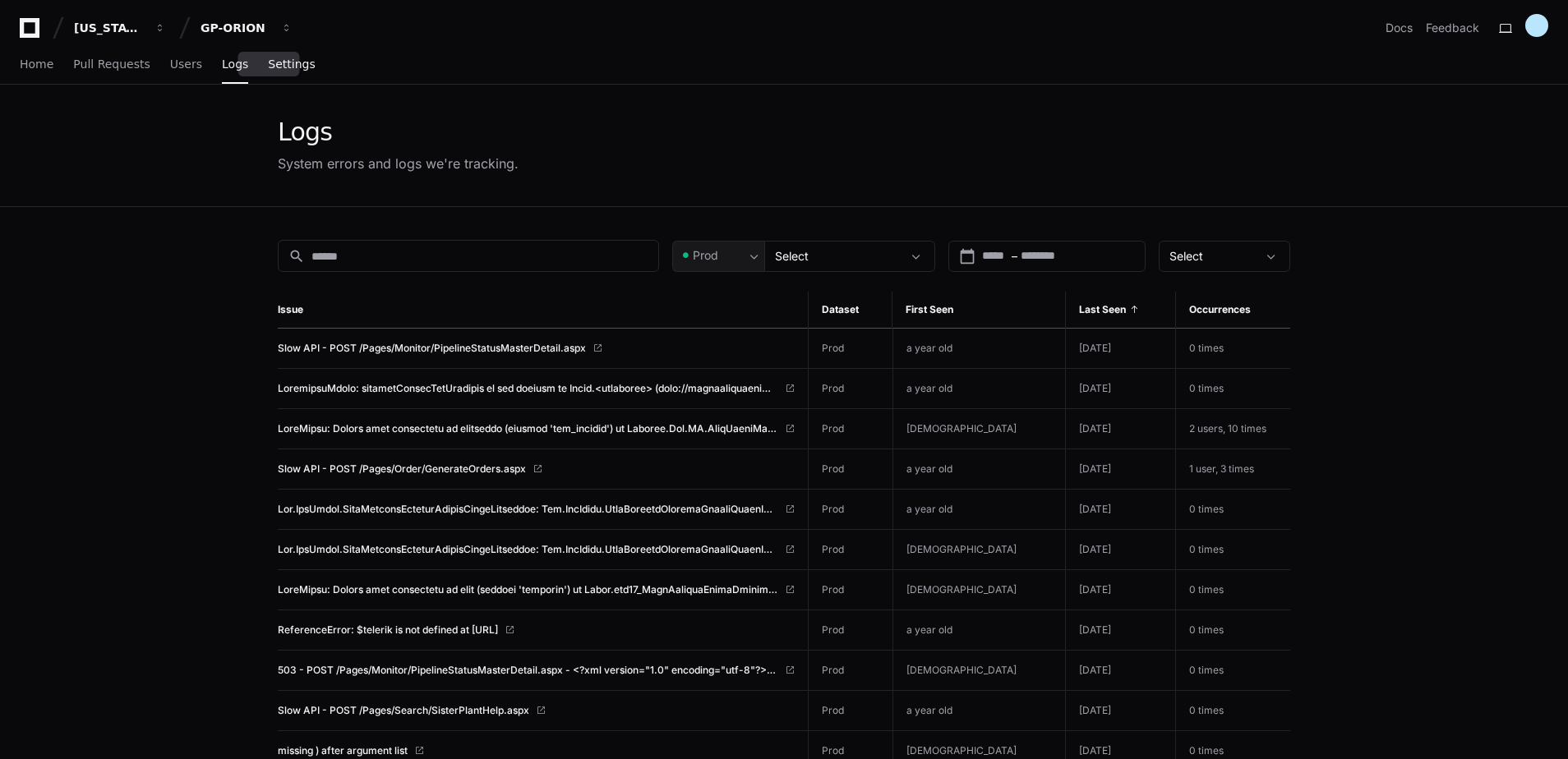
click at [277, 69] on span "Settings" at bounding box center [290, 64] width 47 height 10
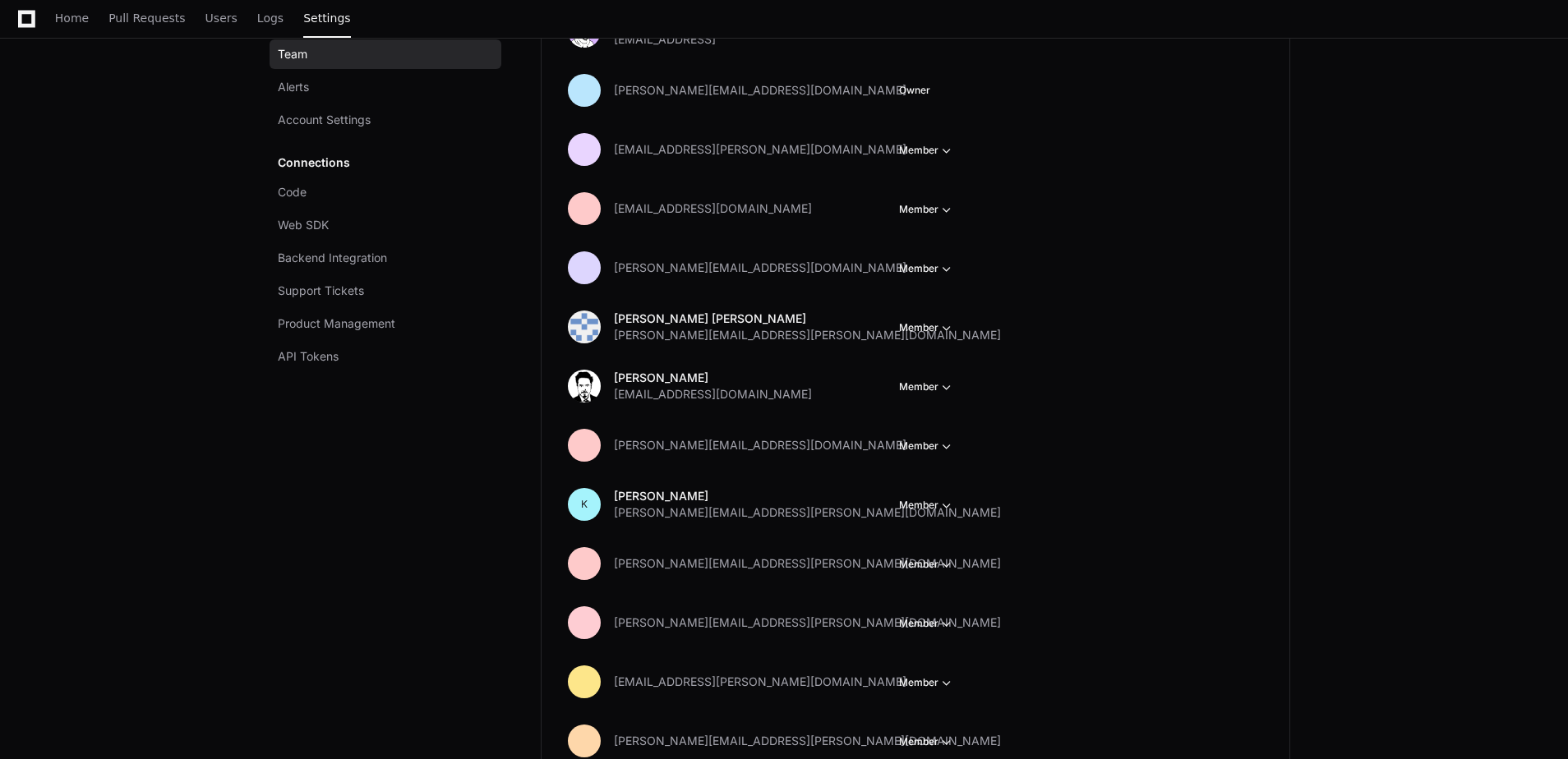
scroll to position [231, 0]
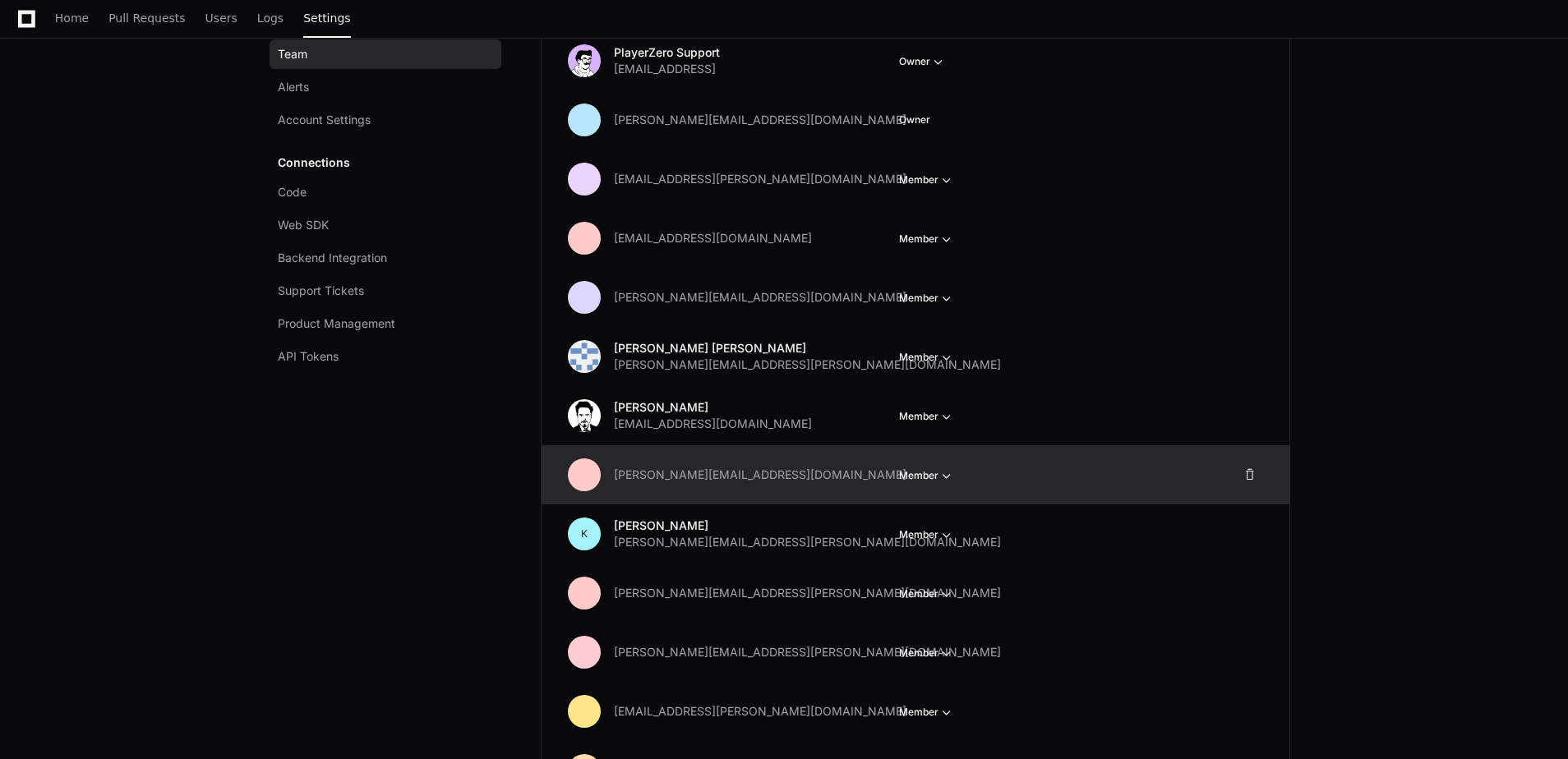
click at [947, 70] on span "button" at bounding box center [939, 61] width 16 height 16
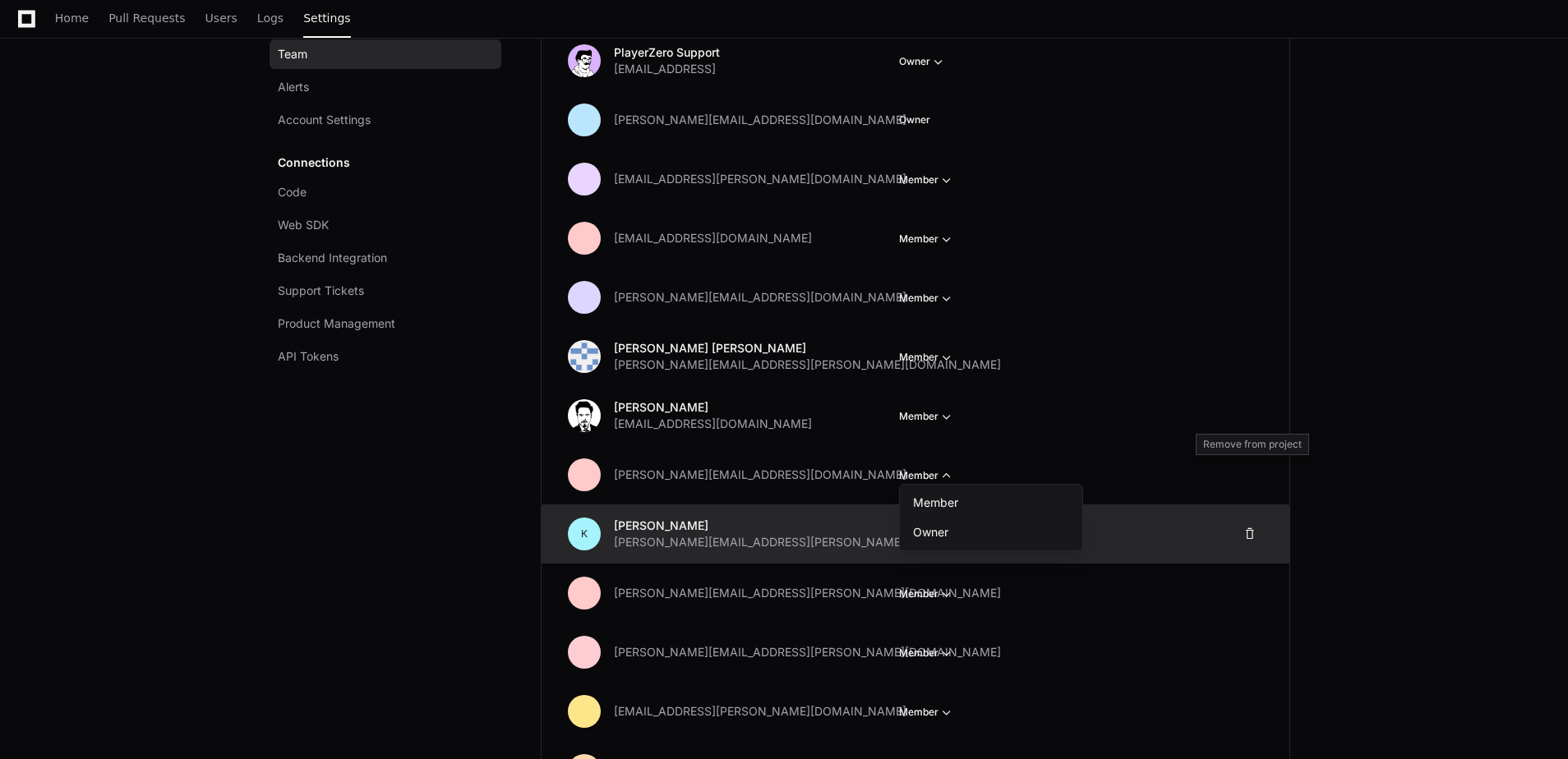
click at [0, 0] on span at bounding box center [0, 0] width 0 height 0
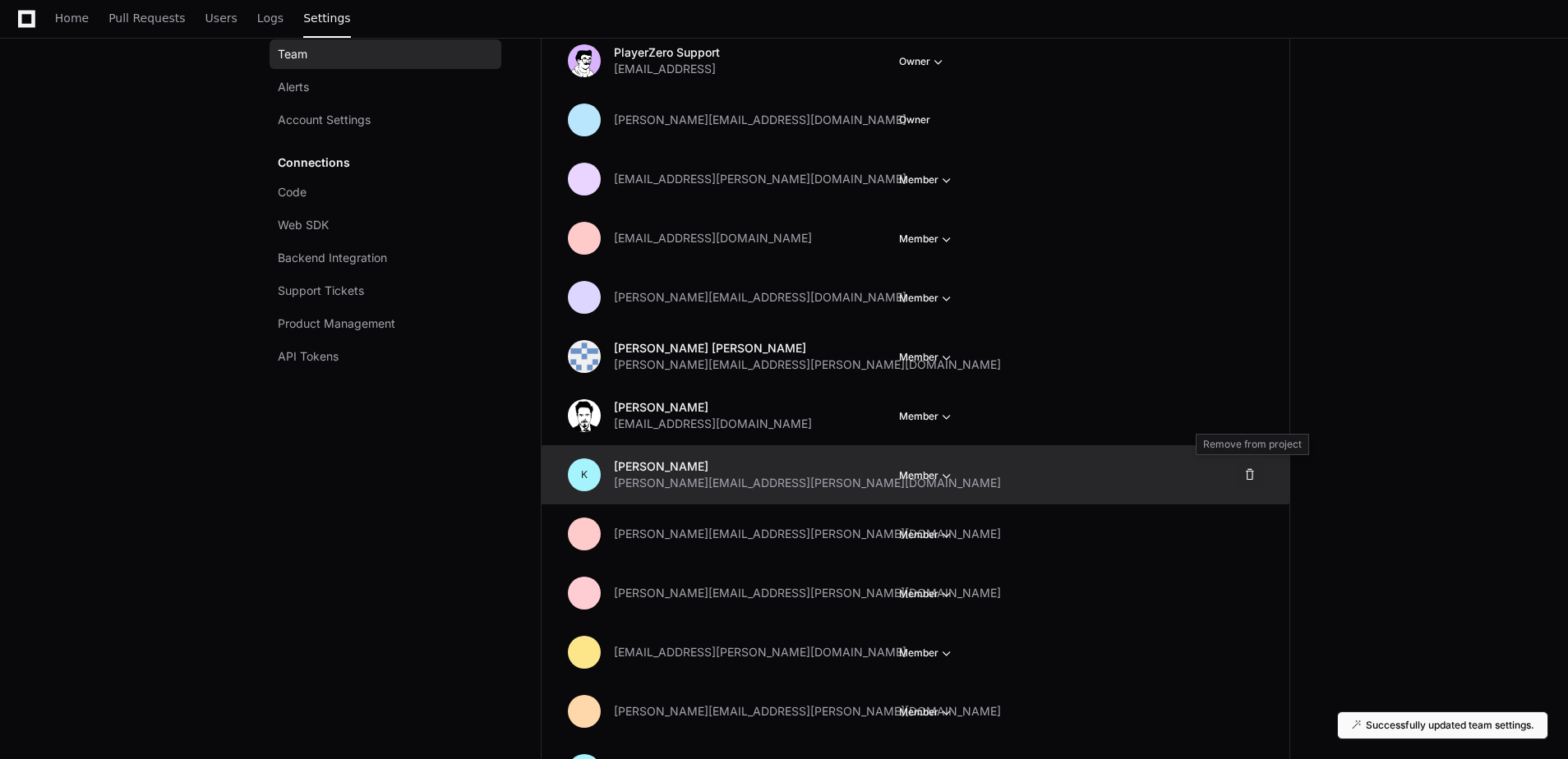
click at [1249, 472] on span at bounding box center [1249, 474] width 13 height 13
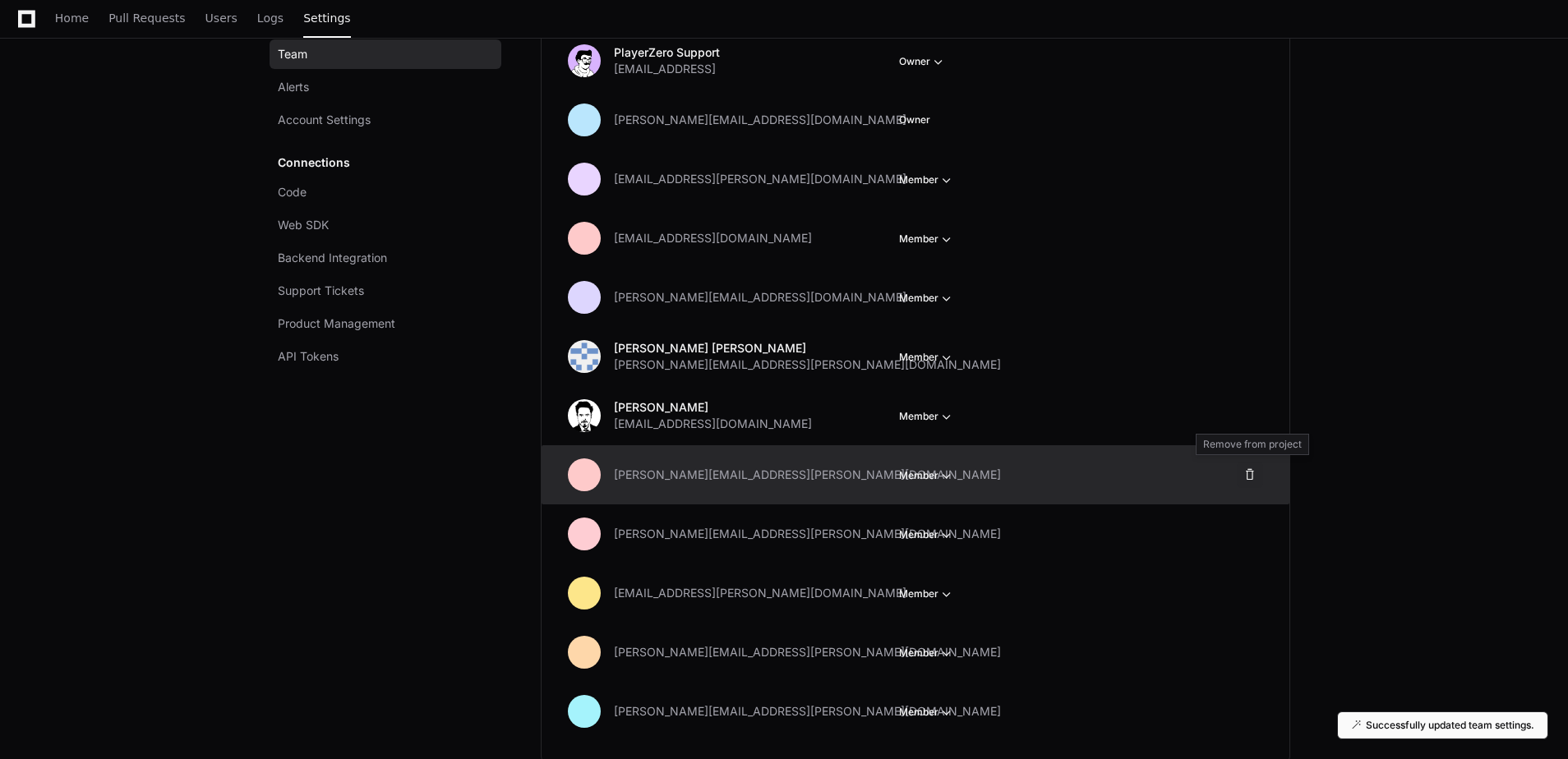
click at [1250, 474] on span at bounding box center [1249, 474] width 13 height 13
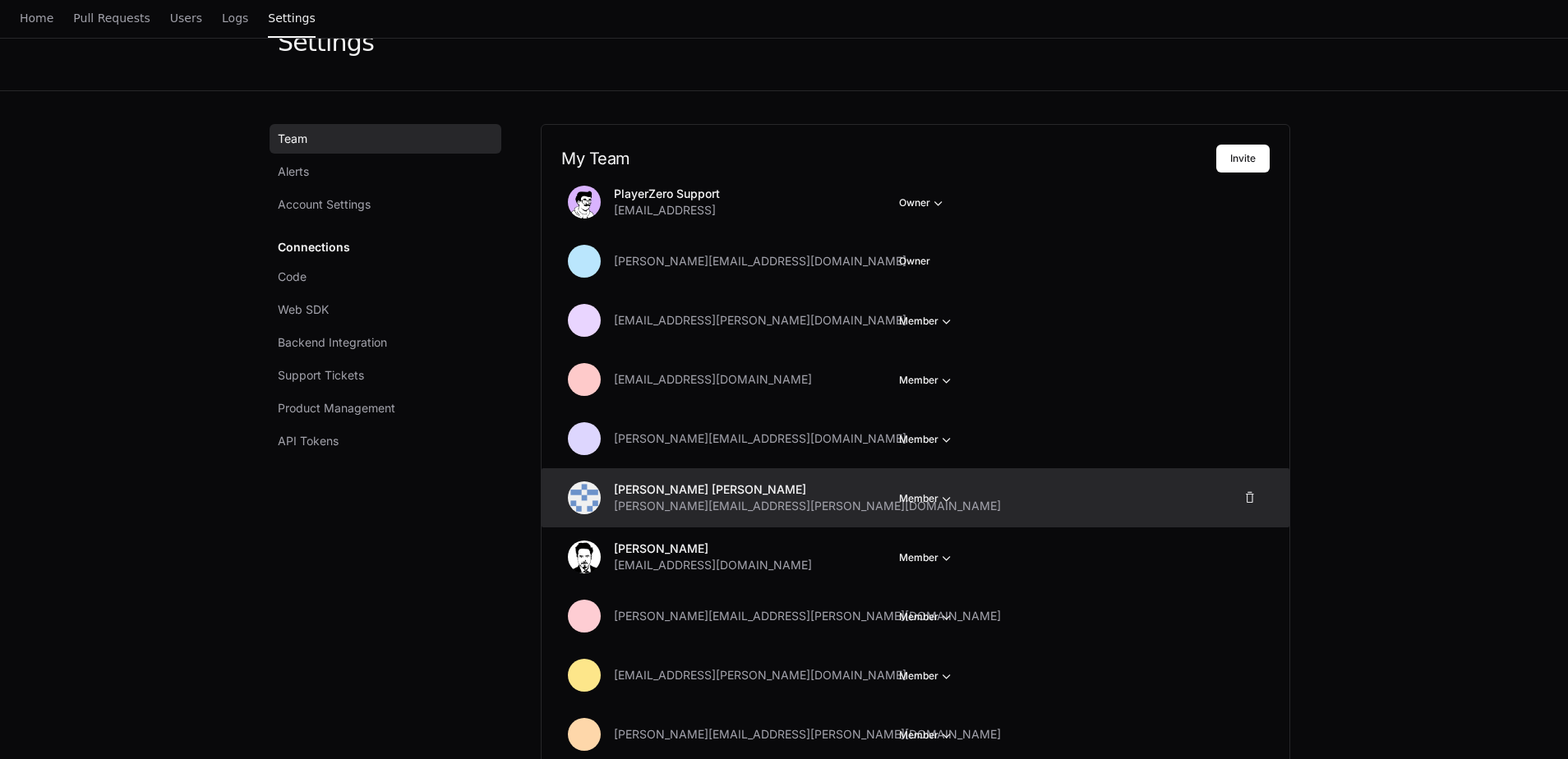
scroll to position [0, 0]
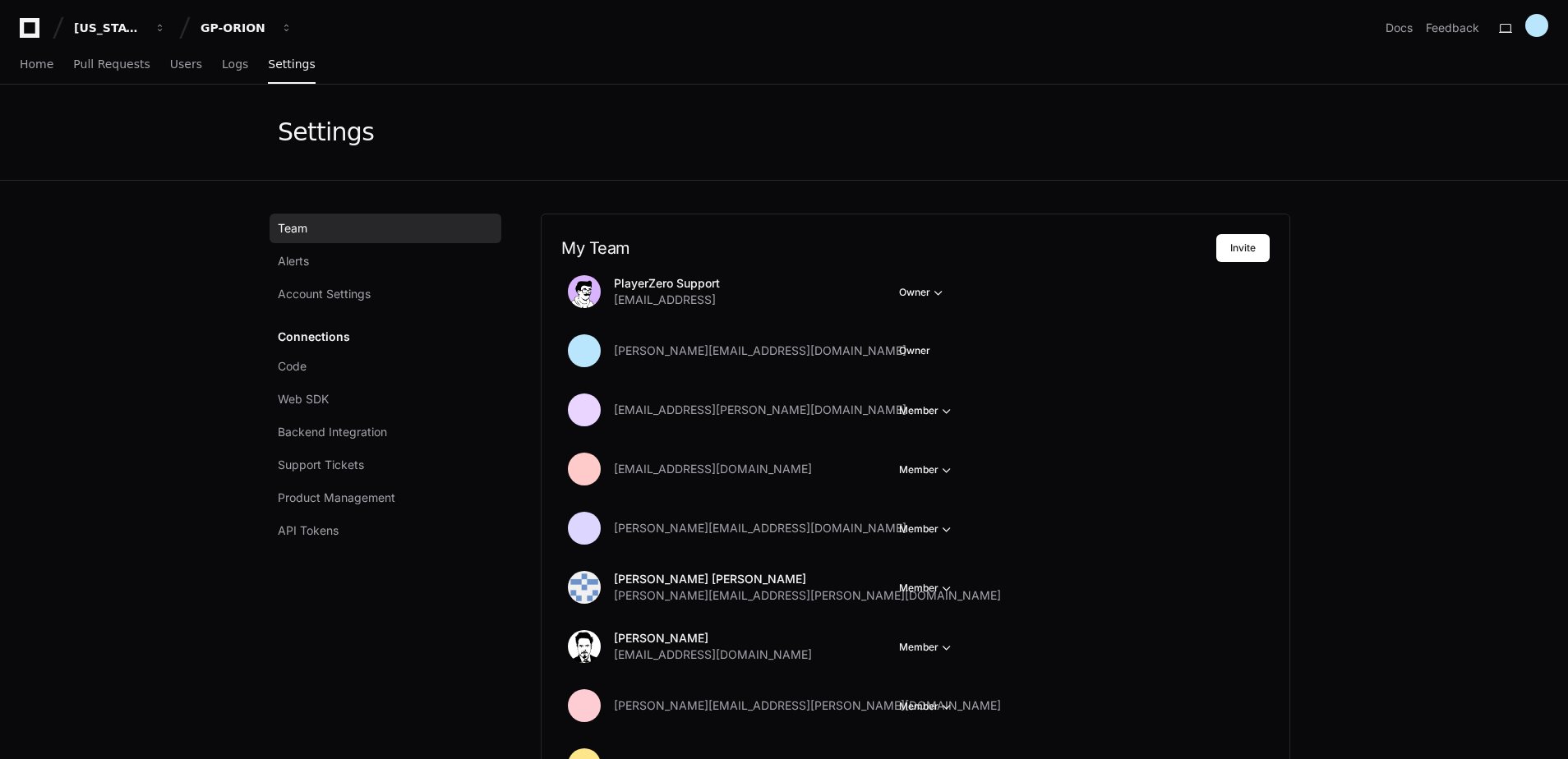
click at [31, 27] on icon at bounding box center [29, 28] width 33 height 20
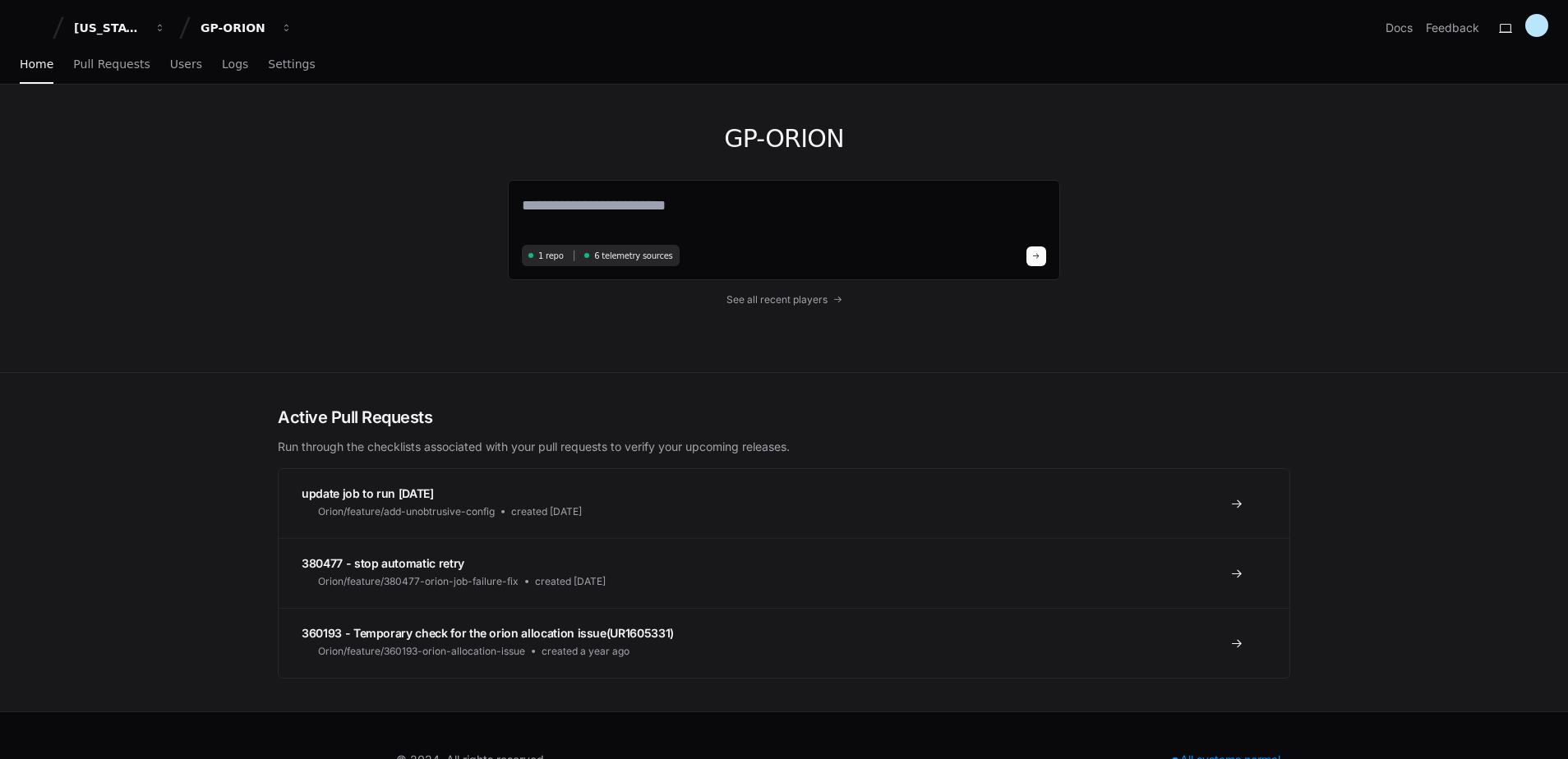
click at [263, 298] on div "GP-ORION 1 repo 6 telemetry sources See all recent players" at bounding box center [784, 228] width 1051 height 287
click at [145, 27] on div "GP-ORION" at bounding box center [109, 28] width 71 height 16
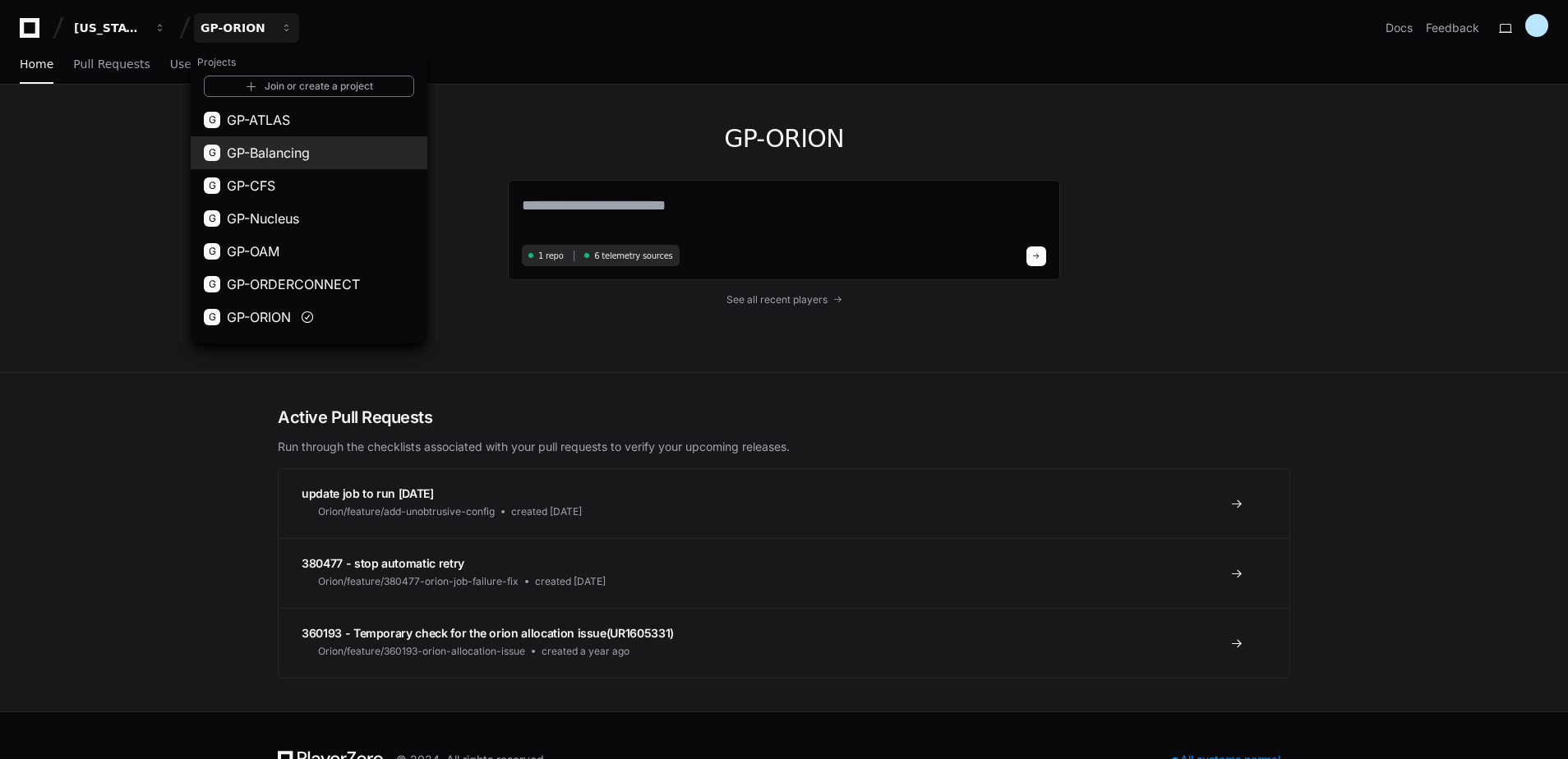
click at [254, 146] on span "GP-Balancing" at bounding box center [268, 153] width 83 height 20
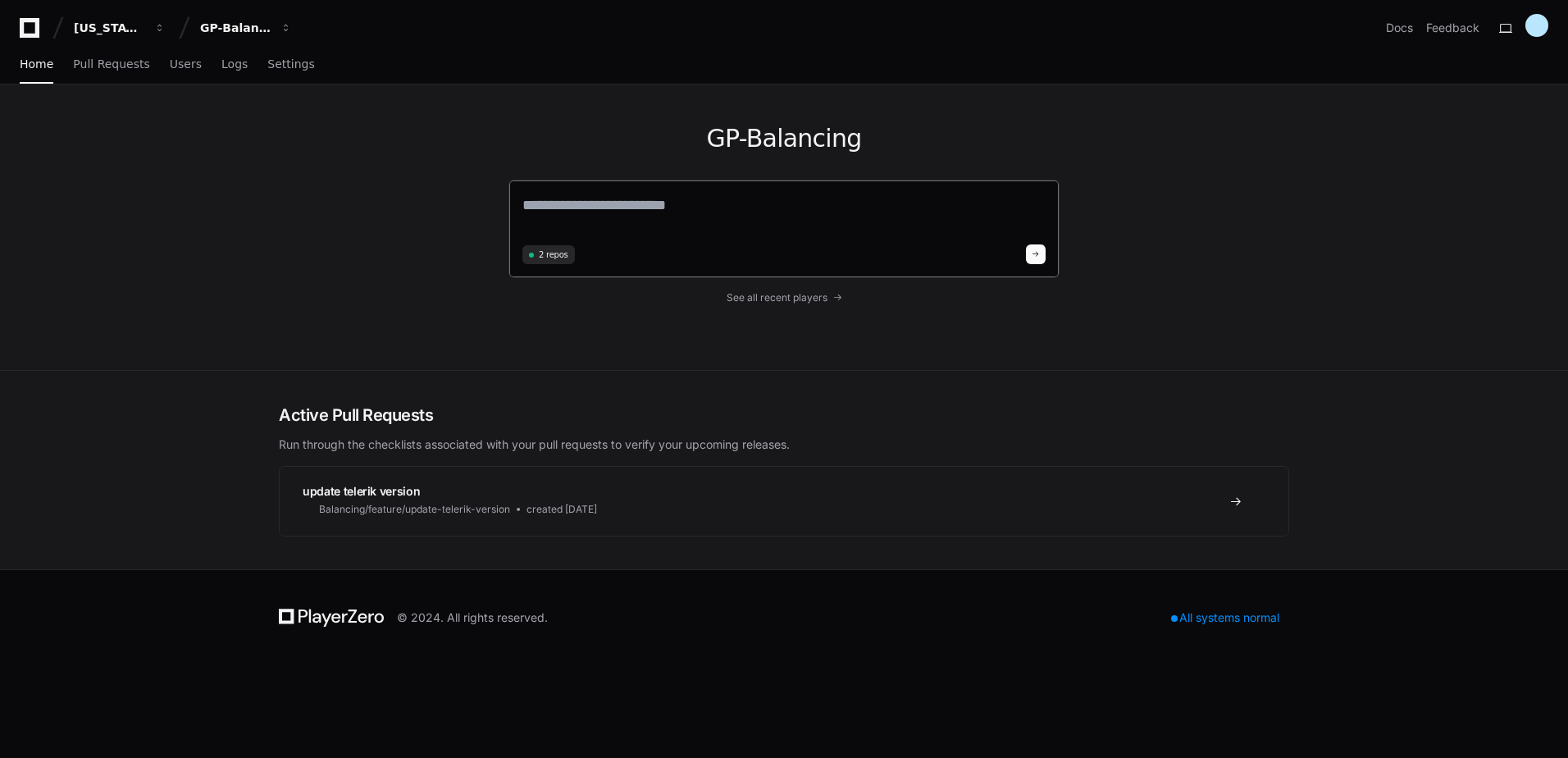
click at [635, 211] on textarea at bounding box center [784, 217] width 523 height 46
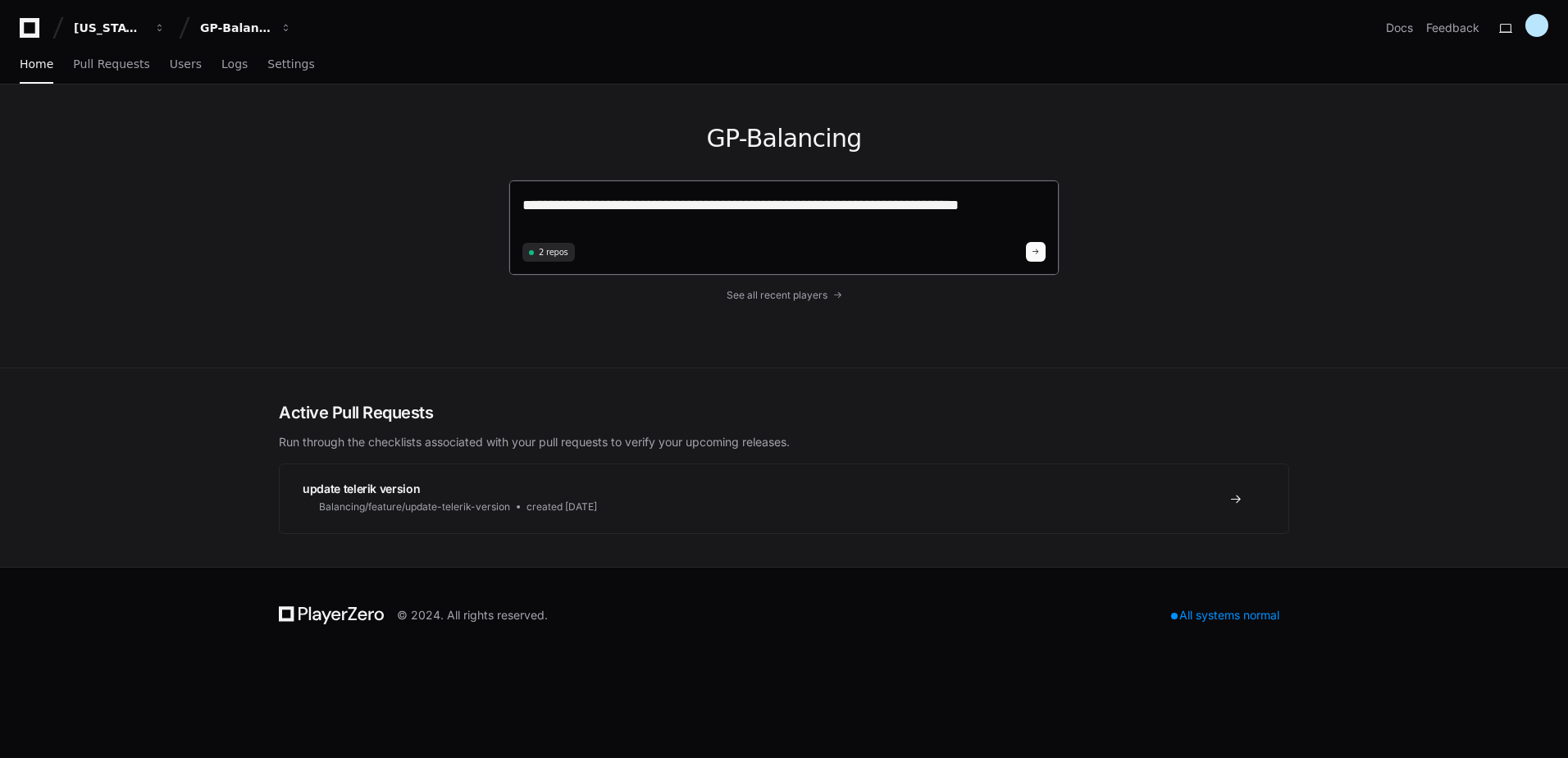
type textarea "**********"
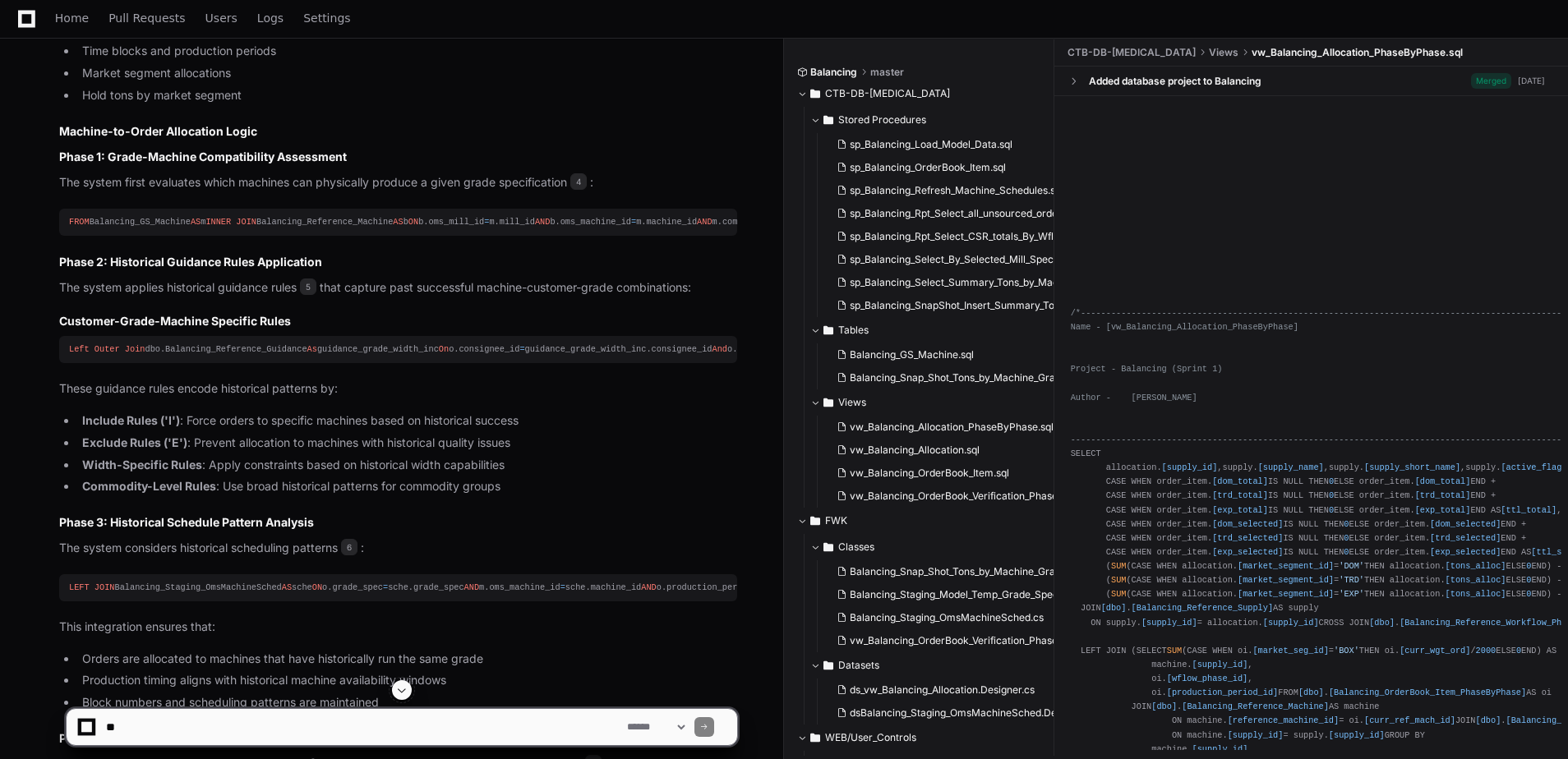
scroll to position [1232, 0]
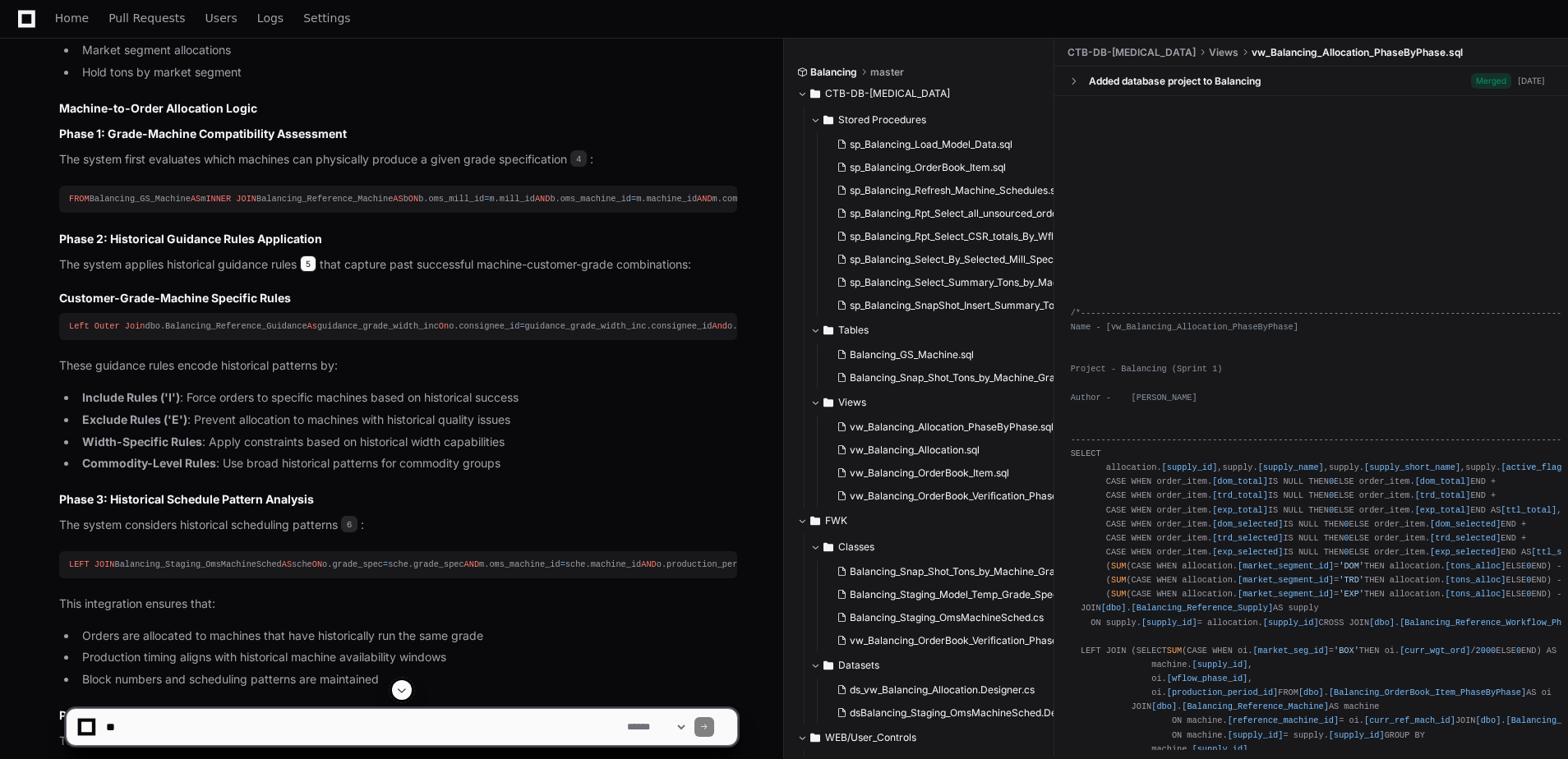
click at [310, 272] on span "5" at bounding box center [308, 264] width 16 height 16
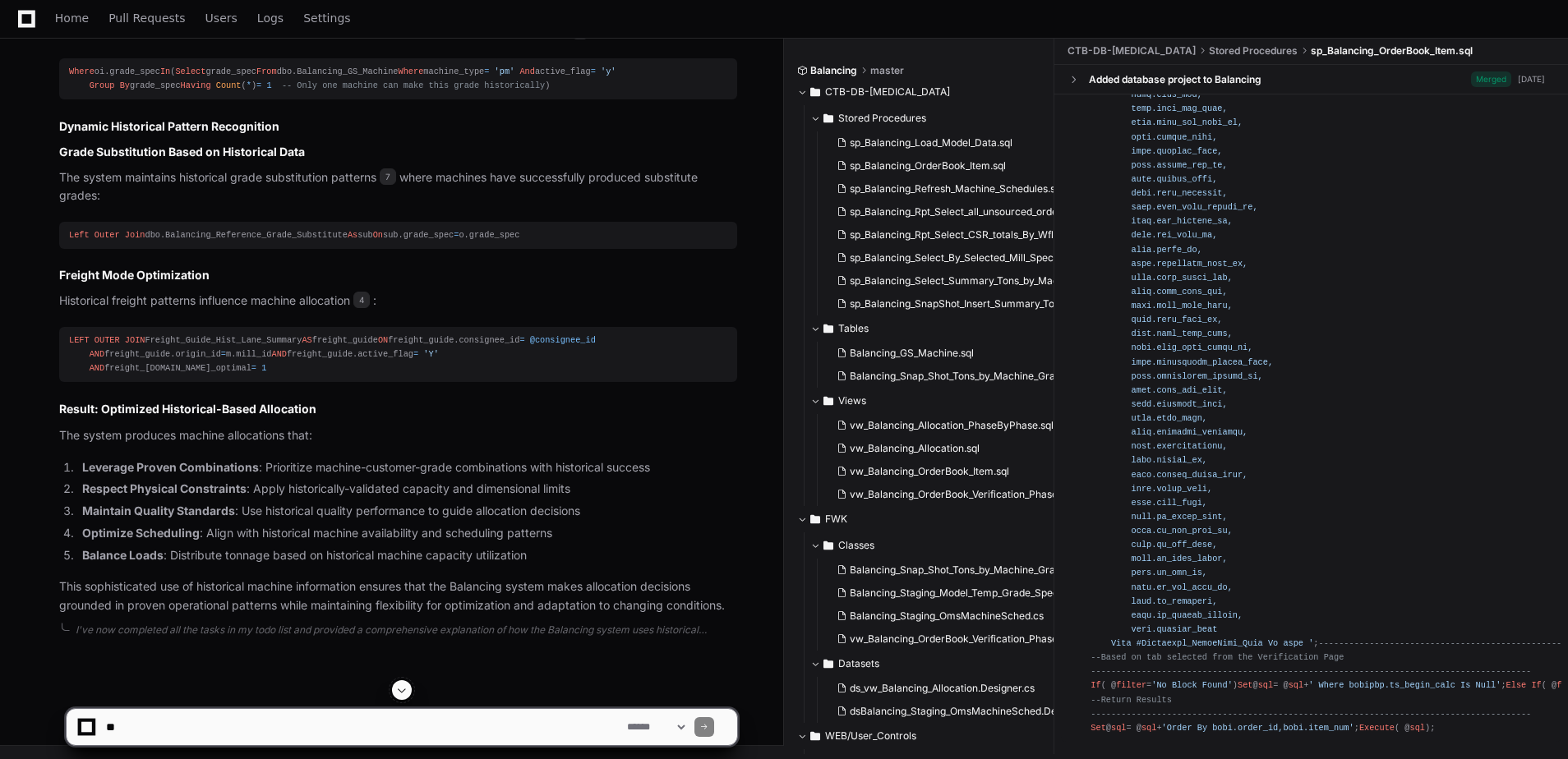
scroll to position [2722, 0]
click at [294, 716] on textarea at bounding box center [363, 726] width 521 height 36
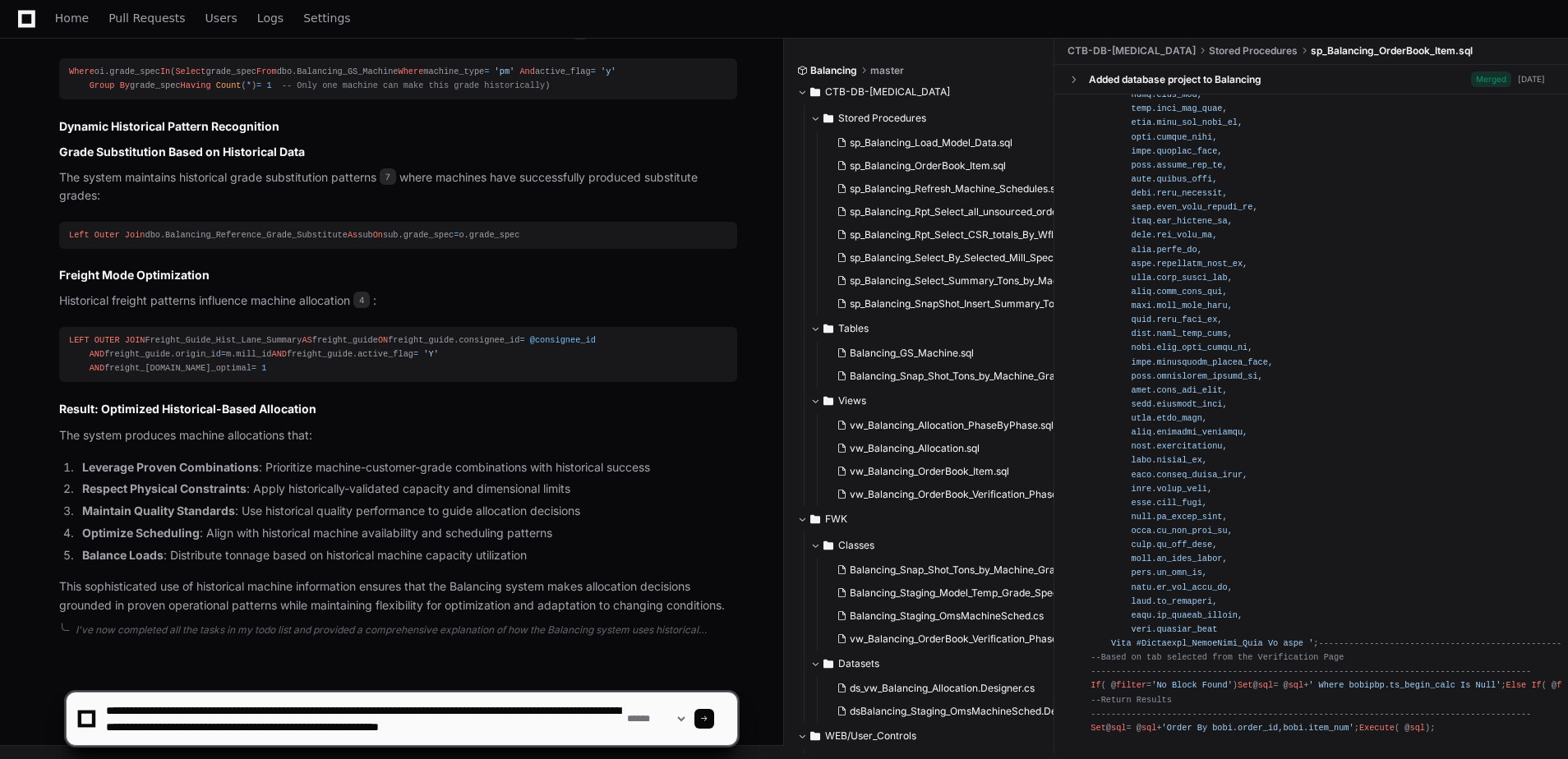
scroll to position [5, 0]
type textarea "**********"
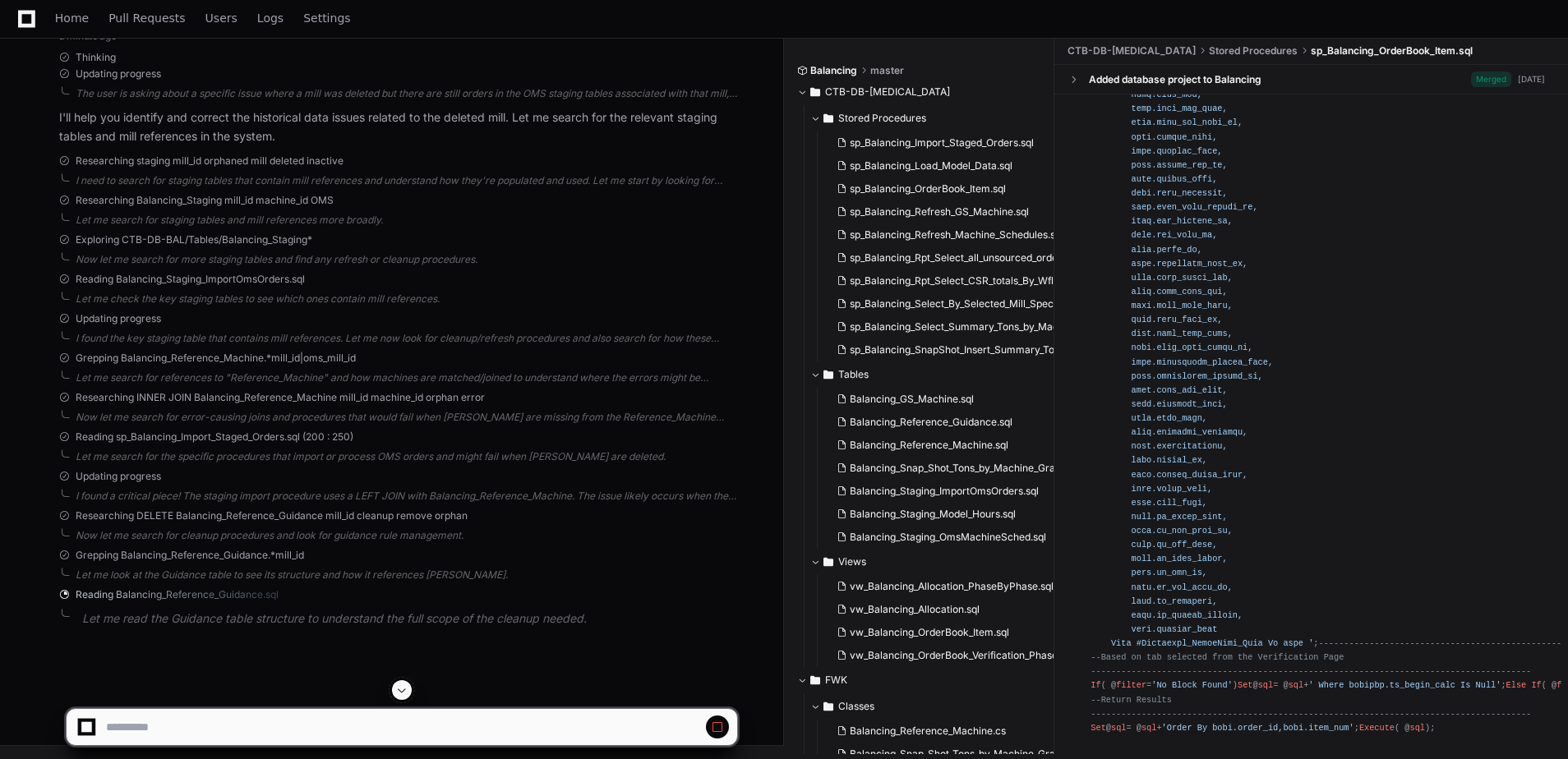
scroll to position [3508, 0]
